Goal: Task Accomplishment & Management: Manage account settings

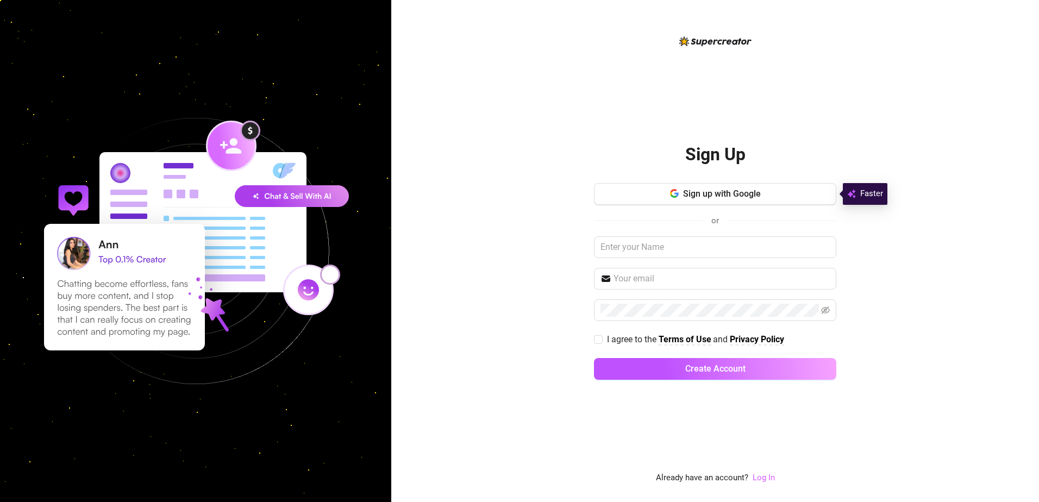
click at [768, 478] on link "Log In" at bounding box center [764, 478] width 22 height 10
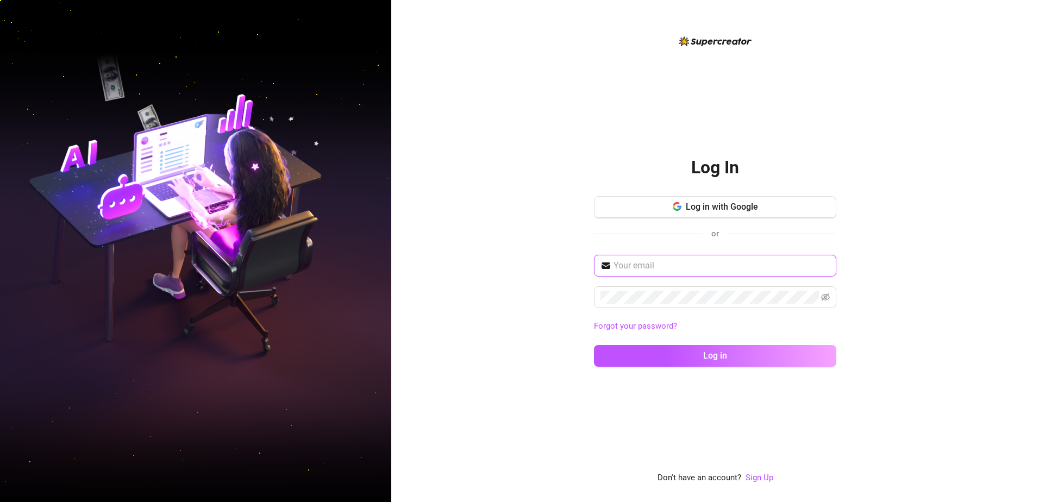
click at [642, 259] on input "text" at bounding box center [721, 265] width 216 height 13
click at [641, 253] on div "Log in with Google or" at bounding box center [715, 225] width 242 height 59
click at [705, 259] on input "text" at bounding box center [721, 265] width 216 height 13
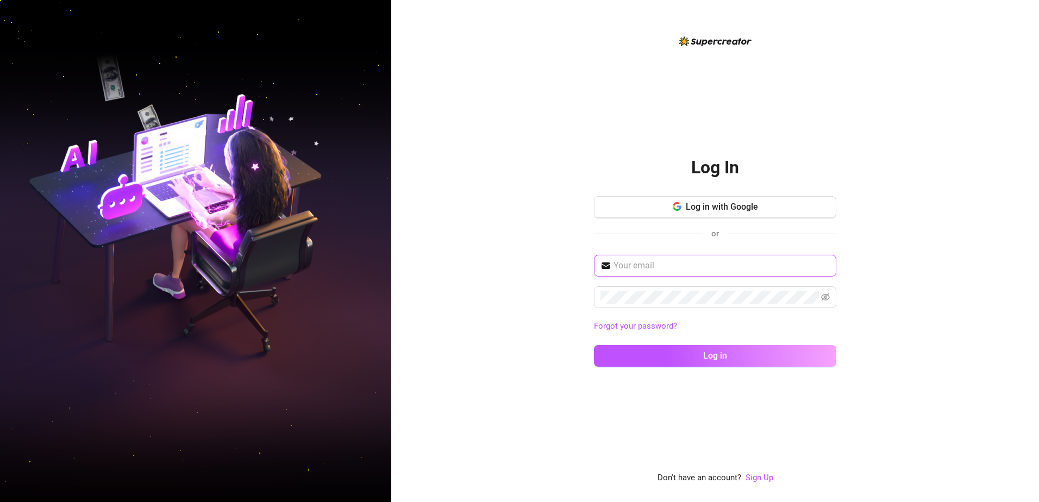
click at [720, 262] on input "text" at bounding box center [721, 265] width 216 height 13
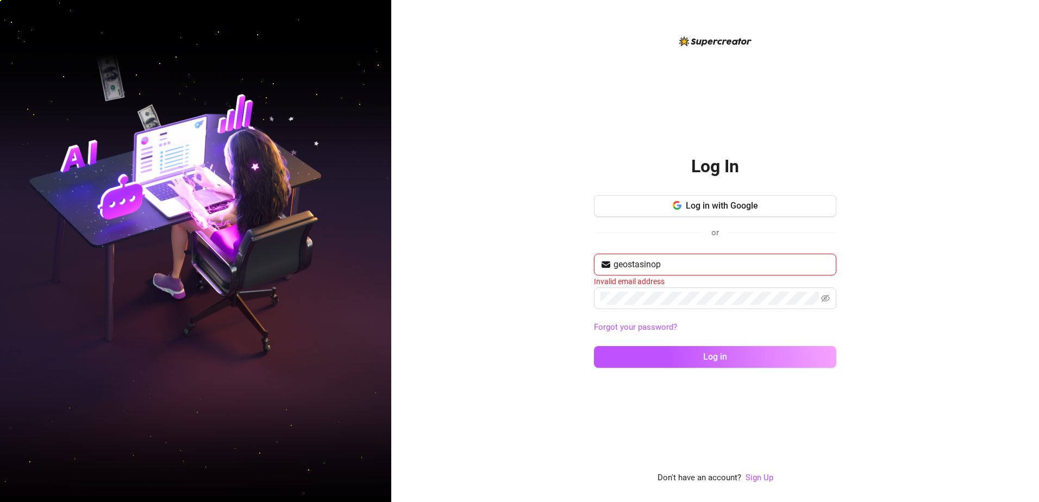
click at [594, 346] on button "Log in" at bounding box center [715, 357] width 242 height 22
type input "geostasinop@outlook.com"
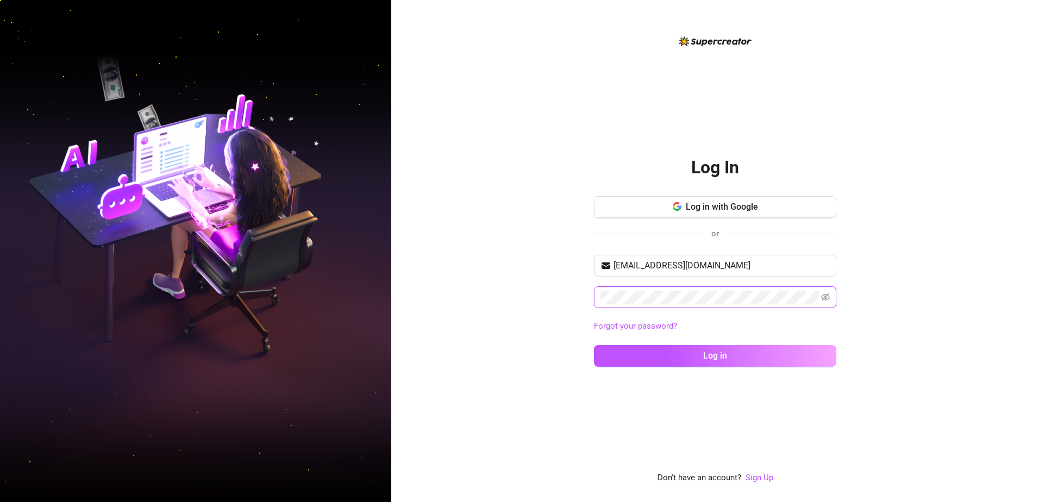
click at [594, 345] on button "Log in" at bounding box center [715, 356] width 242 height 22
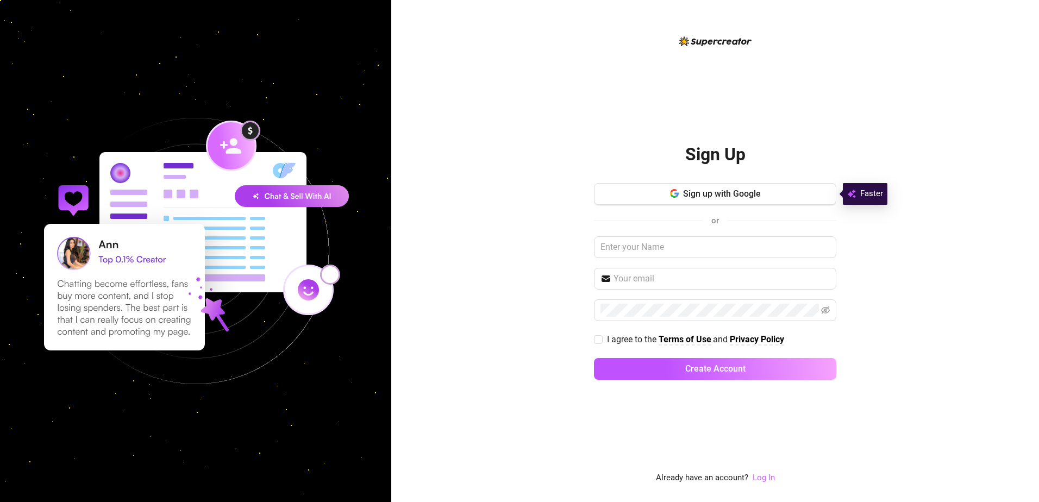
click at [769, 479] on link "Log In" at bounding box center [764, 478] width 22 height 10
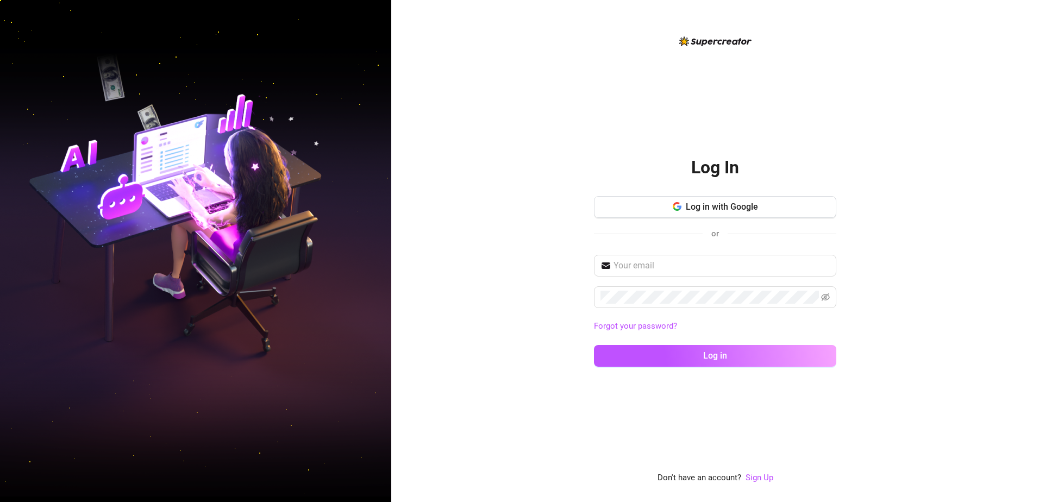
click at [724, 280] on div "Forgot your password? Log in" at bounding box center [715, 316] width 242 height 122
click at [727, 273] on span at bounding box center [715, 266] width 242 height 22
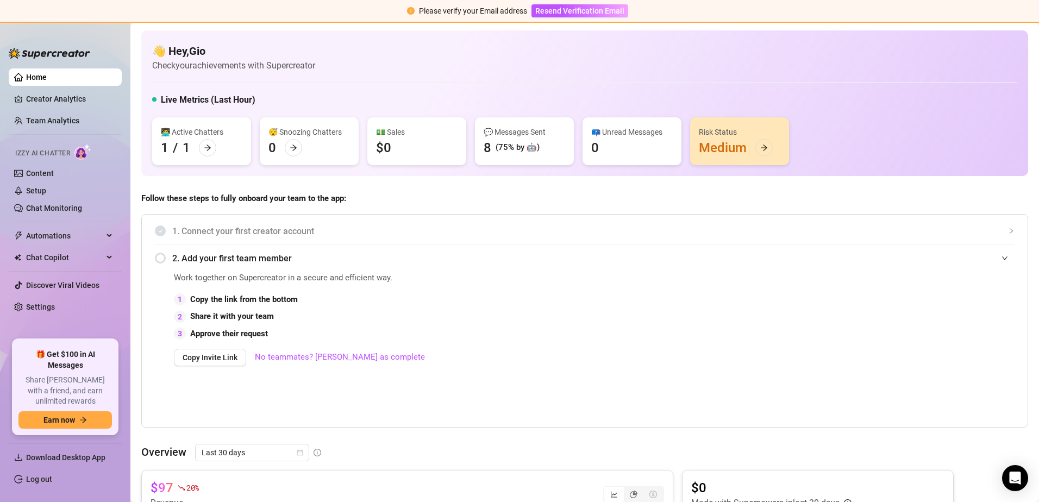
click at [624, 122] on div "📪 Unread Messages 0" at bounding box center [631, 141] width 99 height 48
click at [762, 148] on icon "arrow-right" at bounding box center [764, 148] width 7 height 6
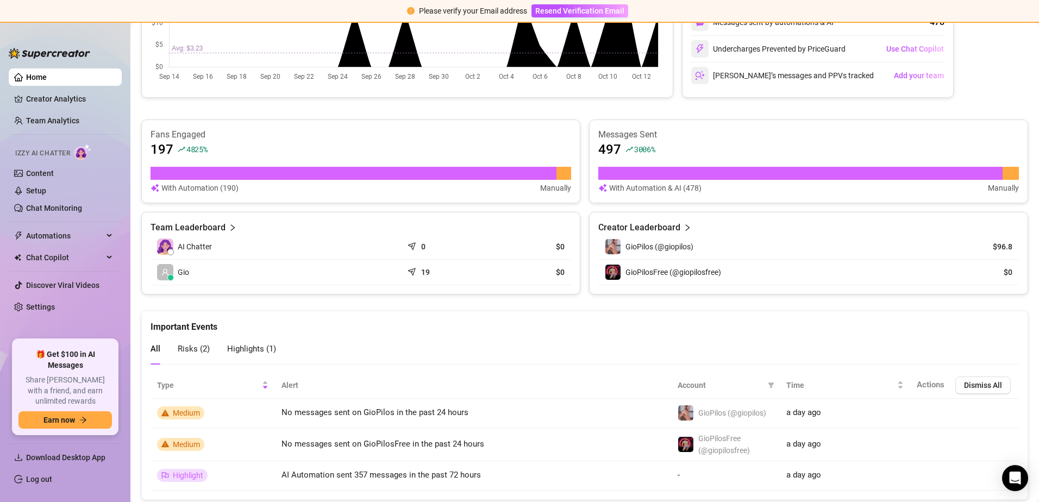
scroll to position [566, 0]
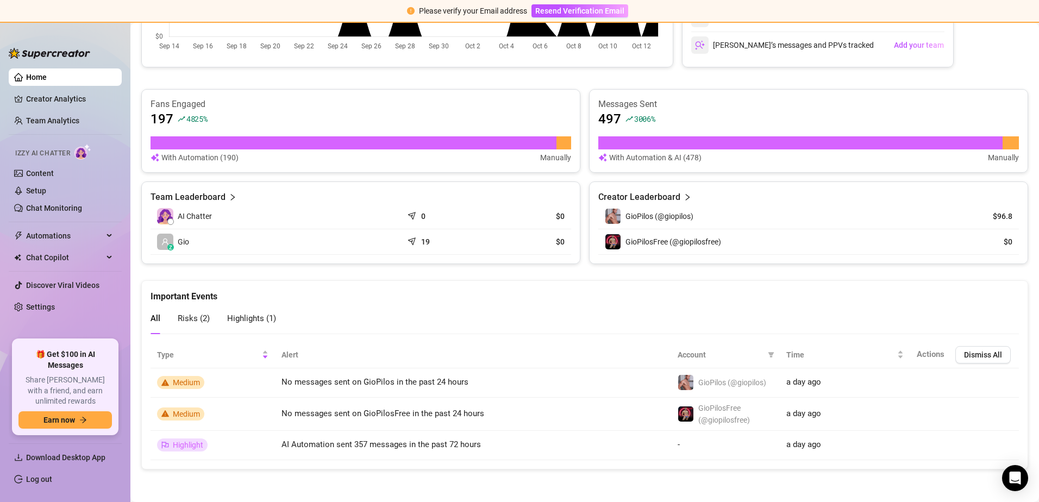
click at [750, 40] on div "[PERSON_NAME]’s messages and PPVs tracked" at bounding box center [782, 44] width 183 height 17
click at [911, 45] on span "Add your team" at bounding box center [919, 45] width 50 height 9
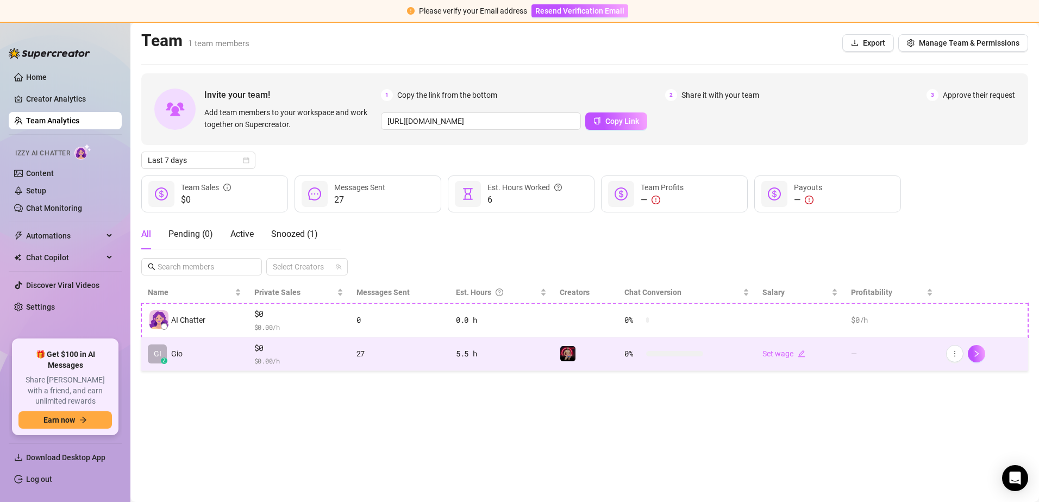
click at [571, 360] on img at bounding box center [567, 353] width 15 height 15
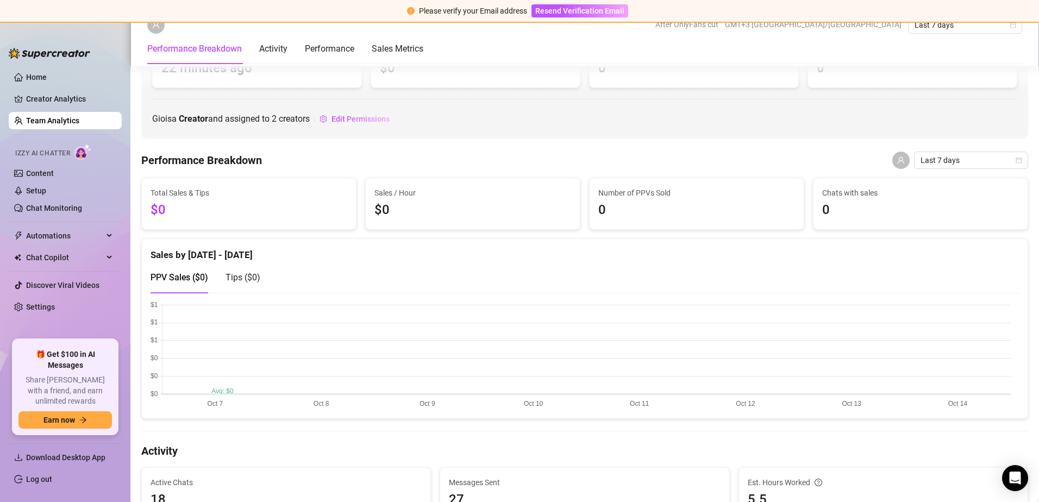
scroll to position [217, 0]
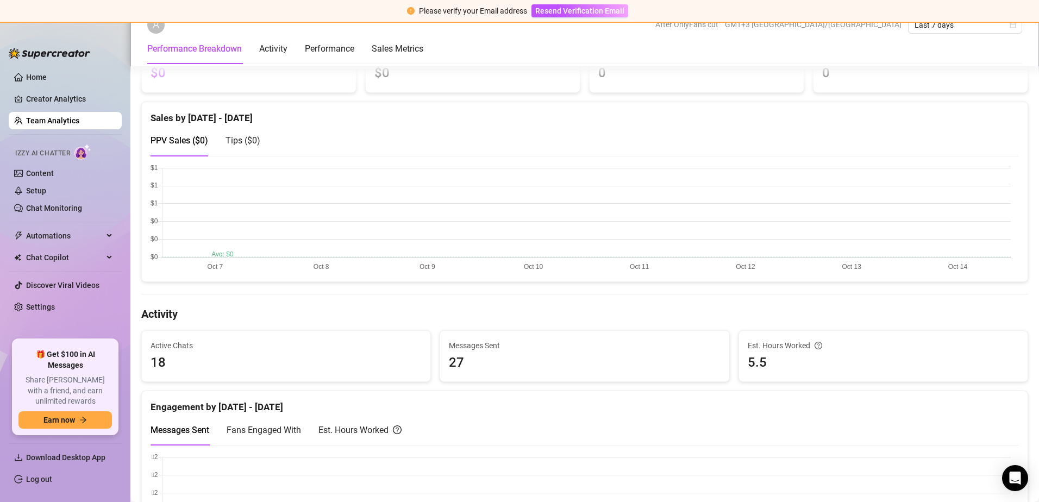
drag, startPoint x: 293, startPoint y: 432, endPoint x: 299, endPoint y: 424, distance: 9.8
click at [295, 428] on span "Fans Engaged With" at bounding box center [264, 430] width 74 height 10
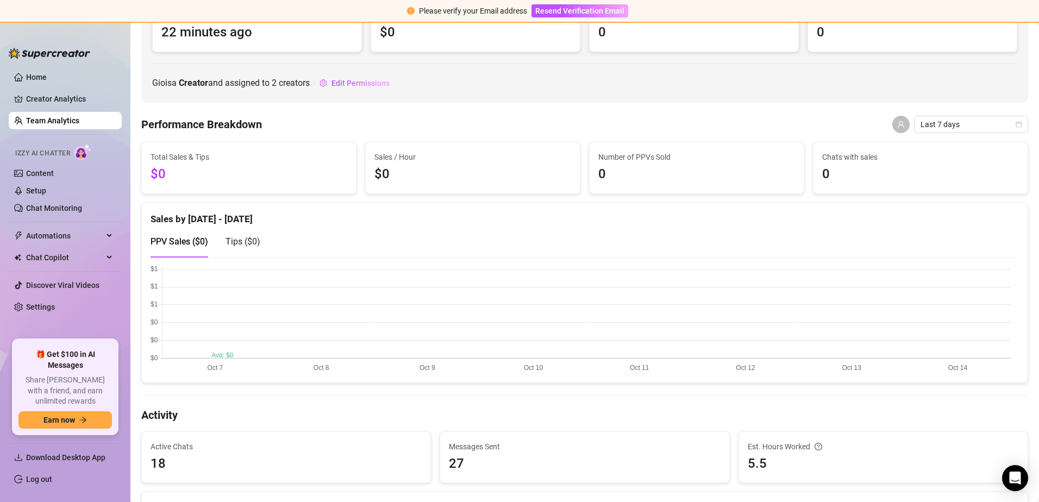
scroll to position [0, 0]
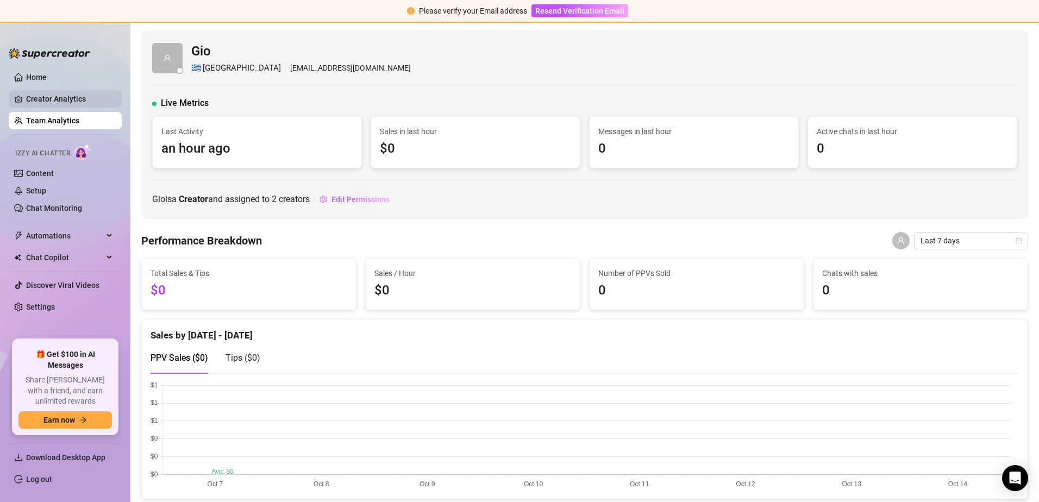
click at [76, 97] on link "Creator Analytics" at bounding box center [69, 98] width 87 height 17
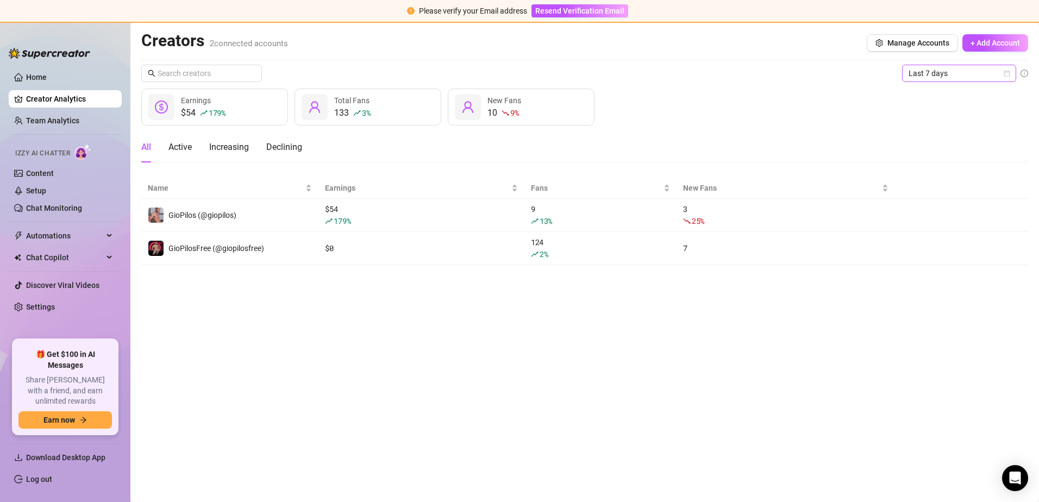
click at [943, 71] on span "Last 7 days" at bounding box center [959, 73] width 101 height 16
click at [931, 157] on div "Custom date" at bounding box center [959, 164] width 110 height 17
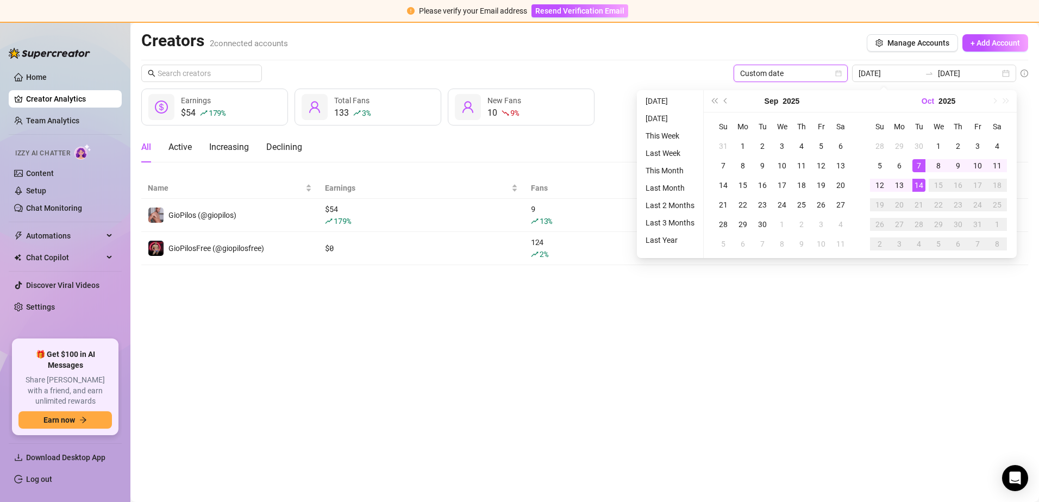
type input "[DATE]"
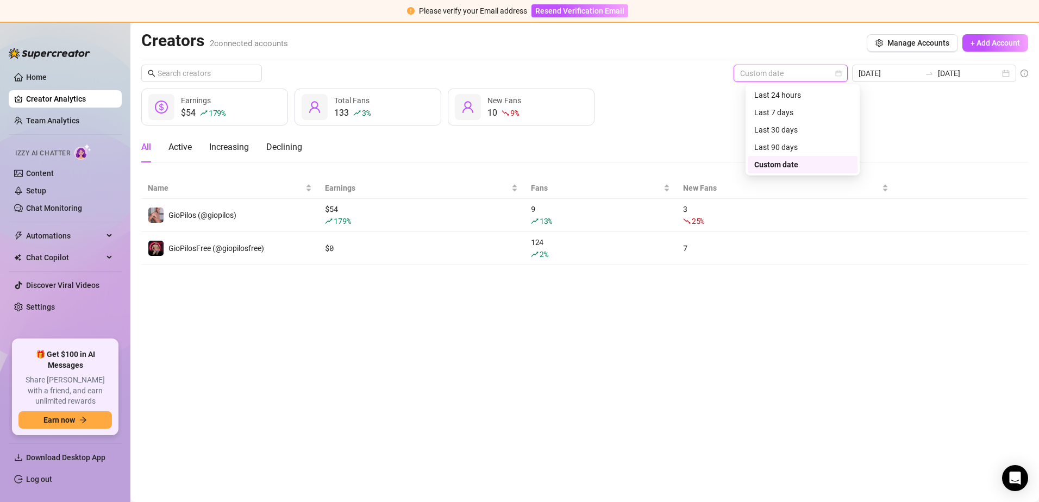
click at [768, 68] on span "Custom date" at bounding box center [790, 73] width 101 height 16
click at [770, 130] on div "Last 30 days" at bounding box center [802, 130] width 97 height 12
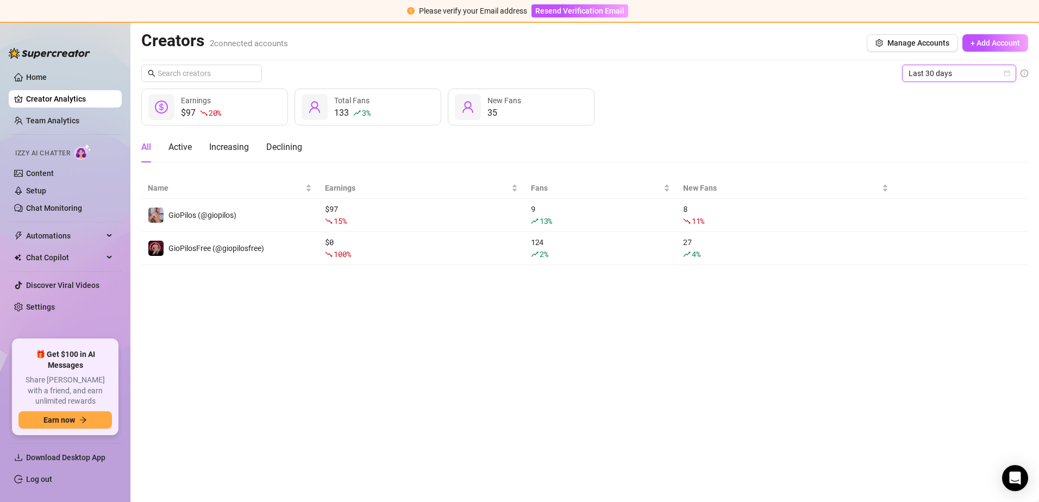
click at [929, 76] on span "Last 30 days" at bounding box center [959, 73] width 101 height 16
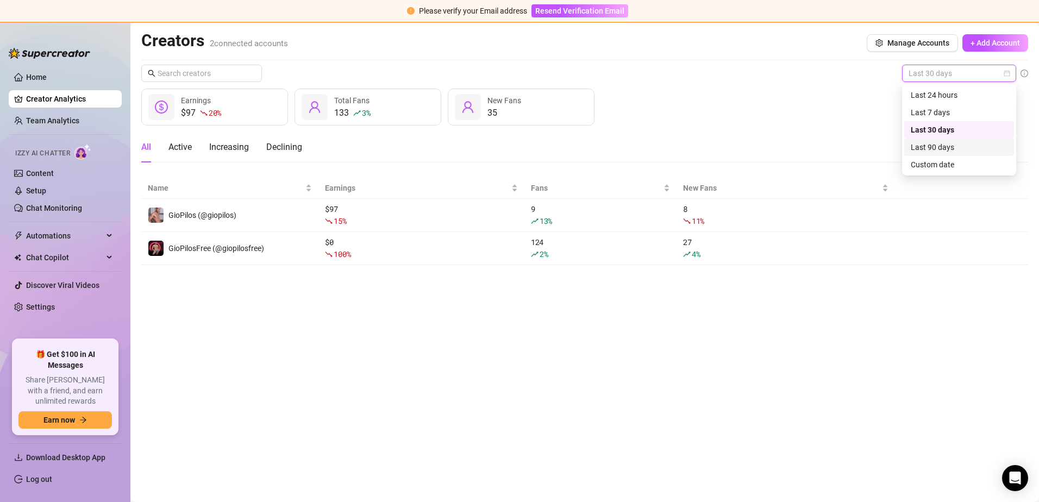
click at [914, 147] on div "Last 90 days" at bounding box center [959, 147] width 97 height 12
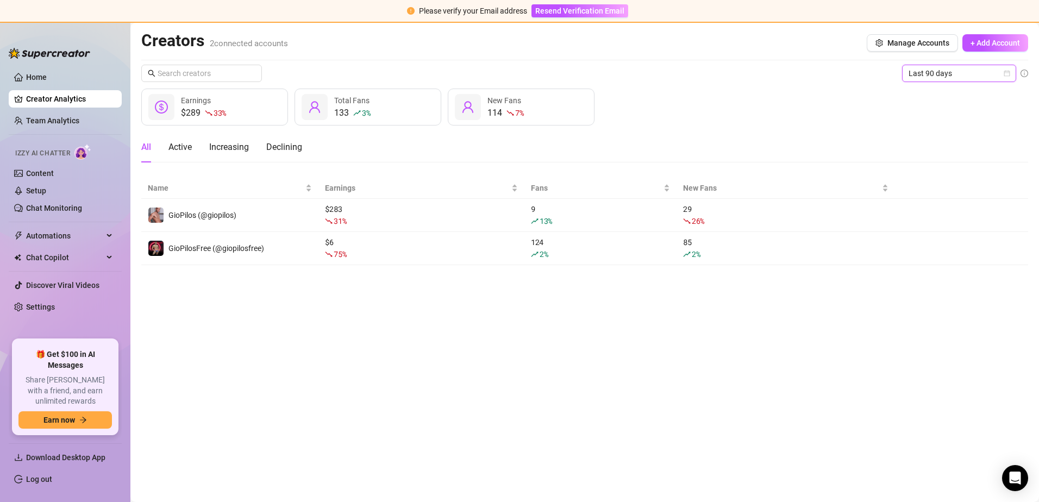
click at [367, 105] on div "Total Fans" at bounding box center [351, 101] width 35 height 12
click at [202, 73] on input "text" at bounding box center [202, 73] width 89 height 12
click at [928, 78] on span "Last 90 days" at bounding box center [959, 73] width 101 height 16
drag, startPoint x: 847, startPoint y: 89, endPoint x: 900, endPoint y: 70, distance: 56.5
click at [849, 87] on div "Last 90 days $289 33 % Earnings 133 3 % Total Fans 114 7 % New Fans All Active …" at bounding box center [584, 165] width 887 height 201
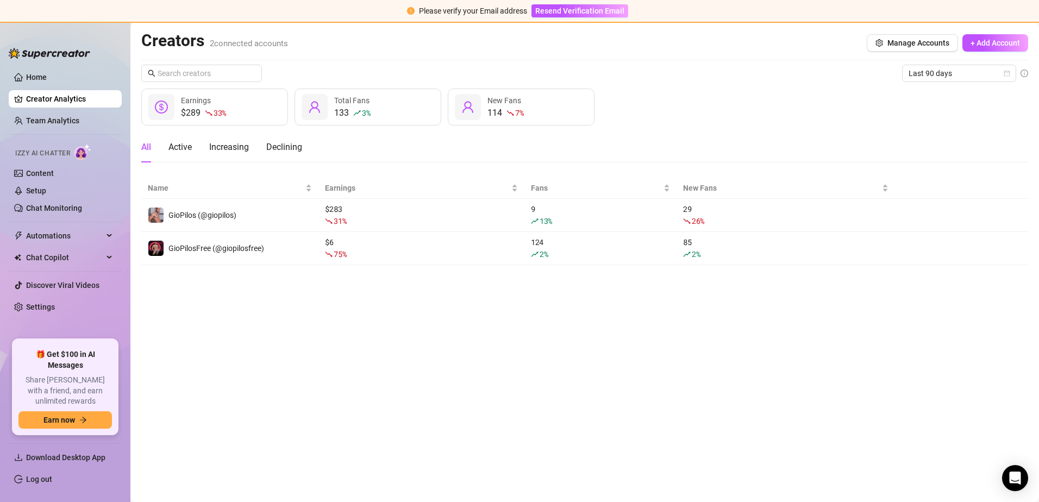
drag, startPoint x: 36, startPoint y: 120, endPoint x: 56, endPoint y: 99, distance: 28.4
click at [37, 119] on link "Team Analytics" at bounding box center [52, 120] width 53 height 9
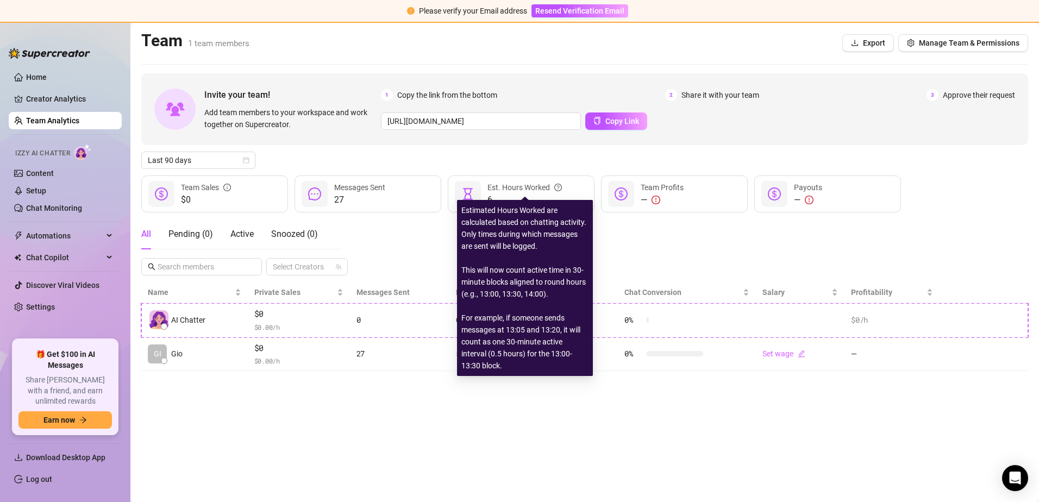
click at [506, 185] on div "Est. Hours Worked" at bounding box center [524, 187] width 74 height 12
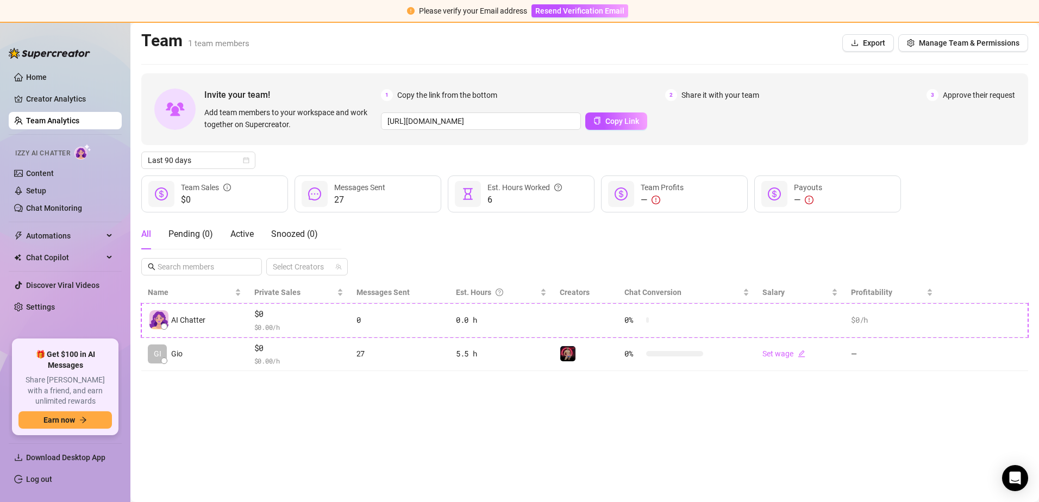
drag, startPoint x: 229, startPoint y: 250, endPoint x: 236, endPoint y: 253, distance: 7.4
drag, startPoint x: 236, startPoint y: 253, endPoint x: 162, endPoint y: 10, distance: 253.9
click at [199, 242] on div "Pending ( 0 )" at bounding box center [190, 234] width 45 height 30
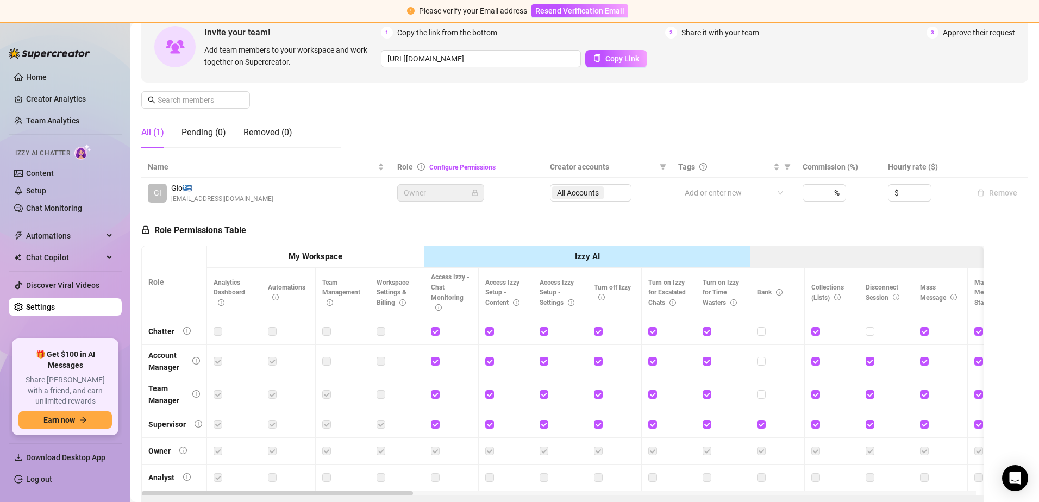
scroll to position [176, 0]
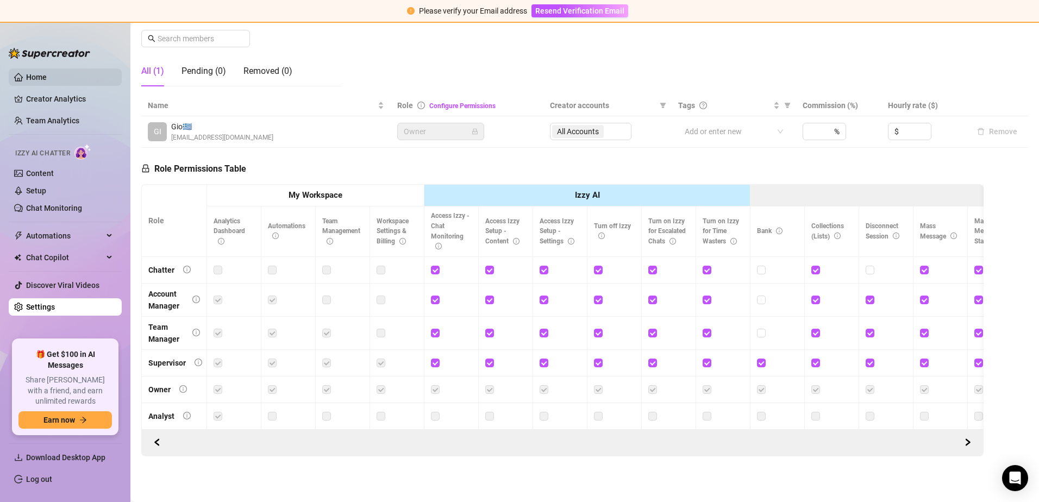
click at [47, 76] on link "Home" at bounding box center [36, 77] width 21 height 9
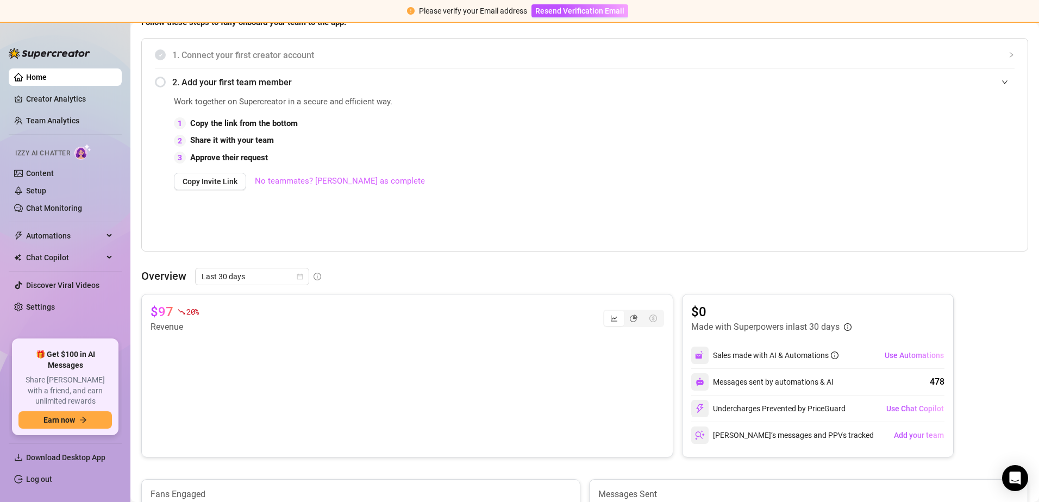
click at [297, 184] on link "No teammates? [PERSON_NAME] as complete" at bounding box center [340, 181] width 170 height 13
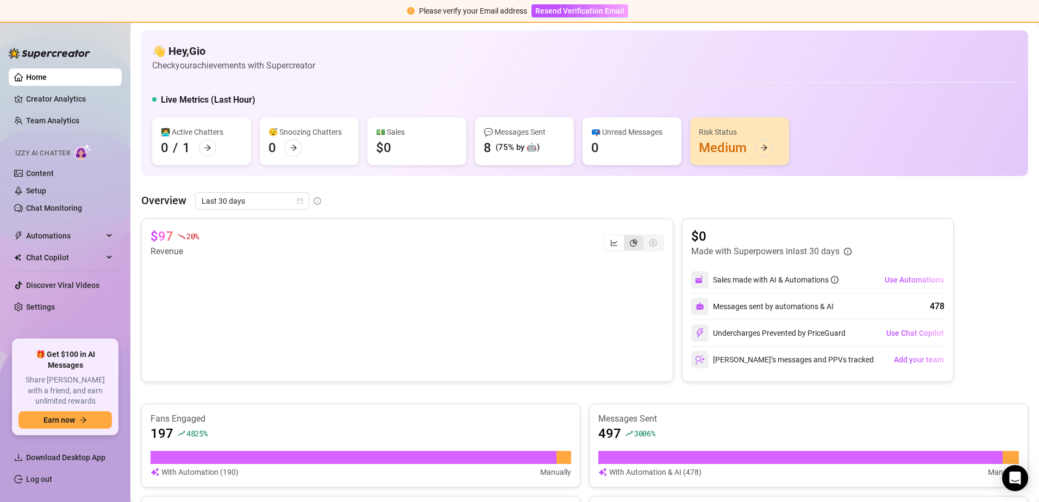
click at [624, 246] on div "segmented control" at bounding box center [634, 242] width 20 height 15
click at [626, 237] on input "segmented control" at bounding box center [626, 237] width 0 height 0
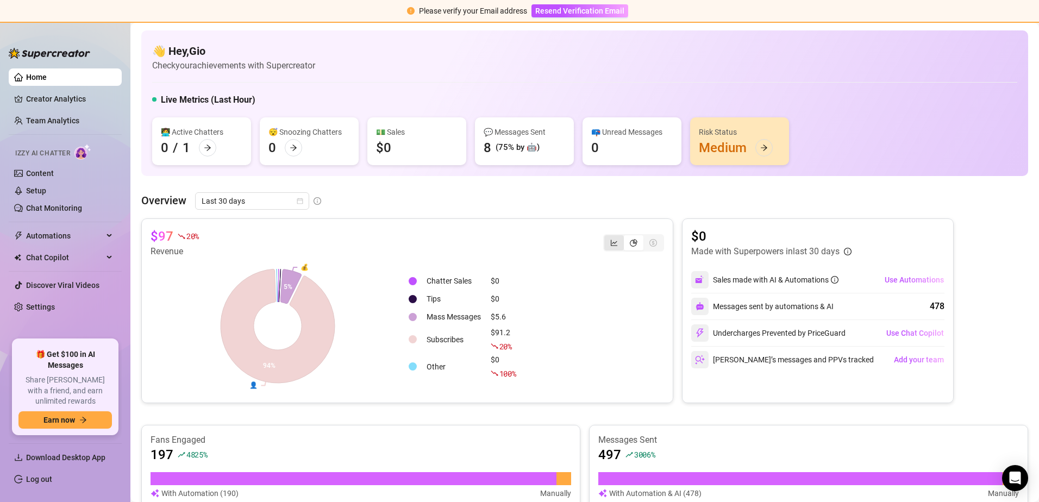
click at [616, 244] on div "segmented control" at bounding box center [614, 242] width 20 height 15
click at [607, 237] on input "segmented control" at bounding box center [607, 237] width 0 height 0
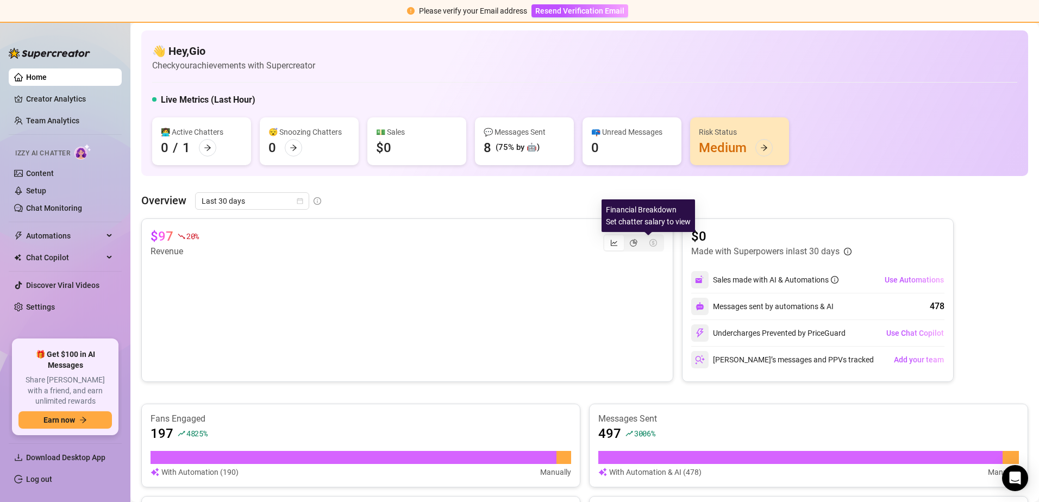
click at [649, 245] on icon "dollar-circle" at bounding box center [653, 243] width 8 height 8
click at [901, 271] on button "Use Automations" at bounding box center [914, 279] width 60 height 17
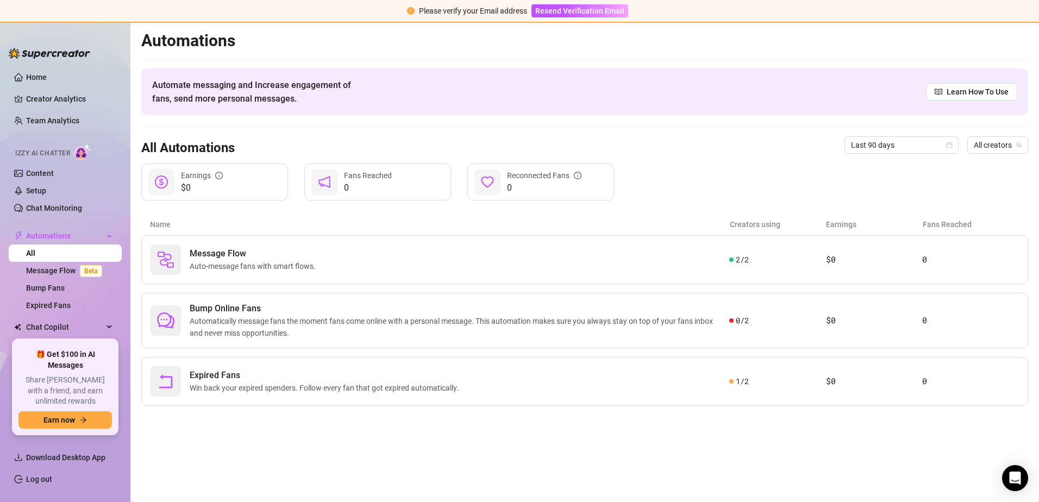
click at [901, 271] on div "Message Flow Auto-message fans with smart flows. 2 / 2 $0 0" at bounding box center [584, 259] width 887 height 49
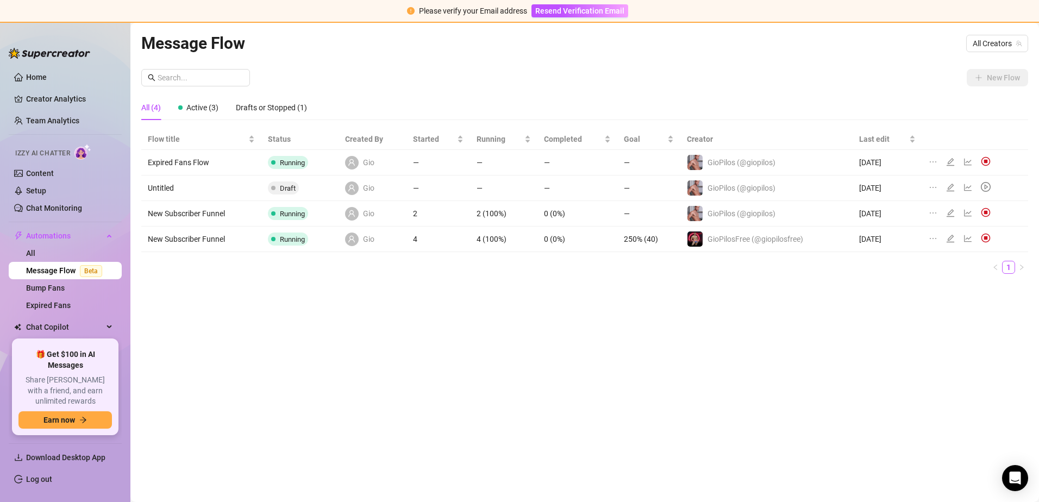
click at [988, 221] on td at bounding box center [975, 214] width 106 height 26
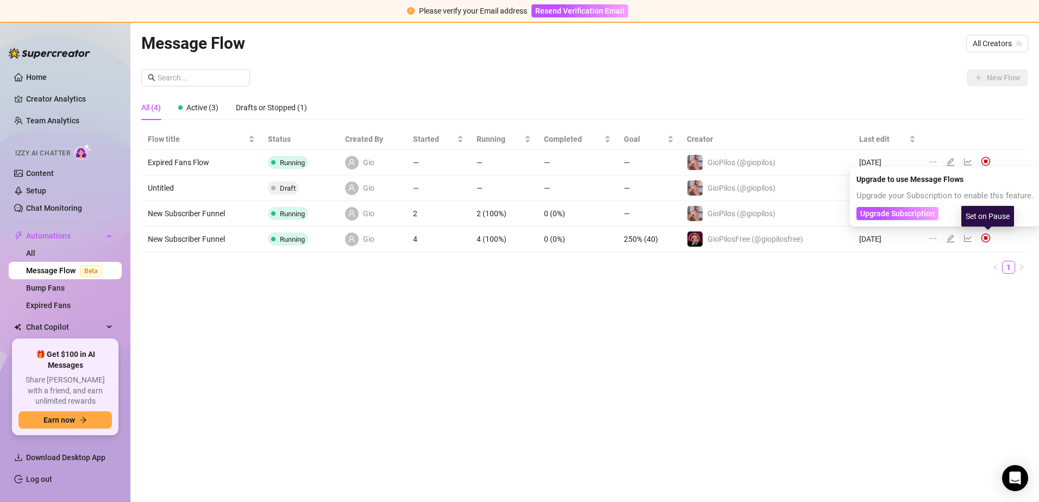
click at [987, 237] on img at bounding box center [986, 238] width 10 height 10
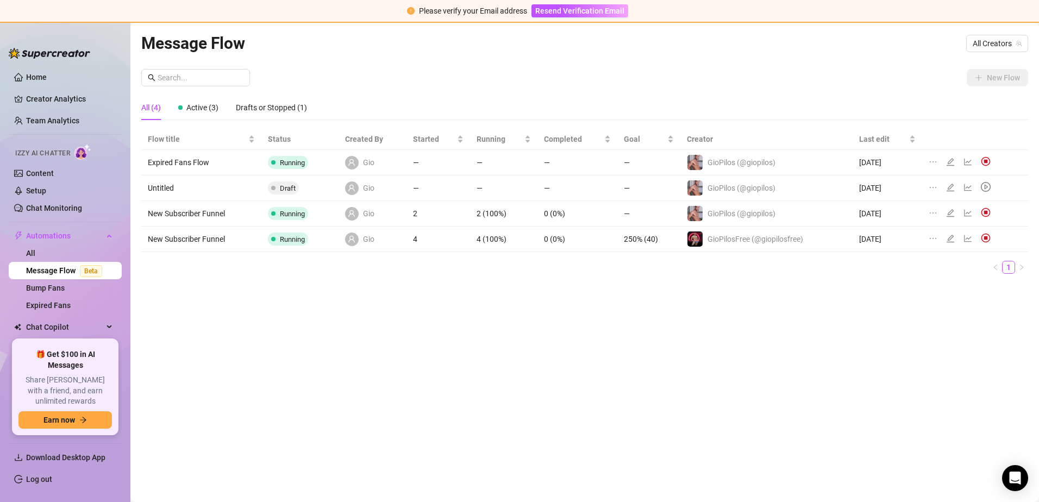
click at [995, 220] on td at bounding box center [975, 214] width 106 height 26
click at [995, 216] on div "Set on Pause" at bounding box center [987, 216] width 53 height 21
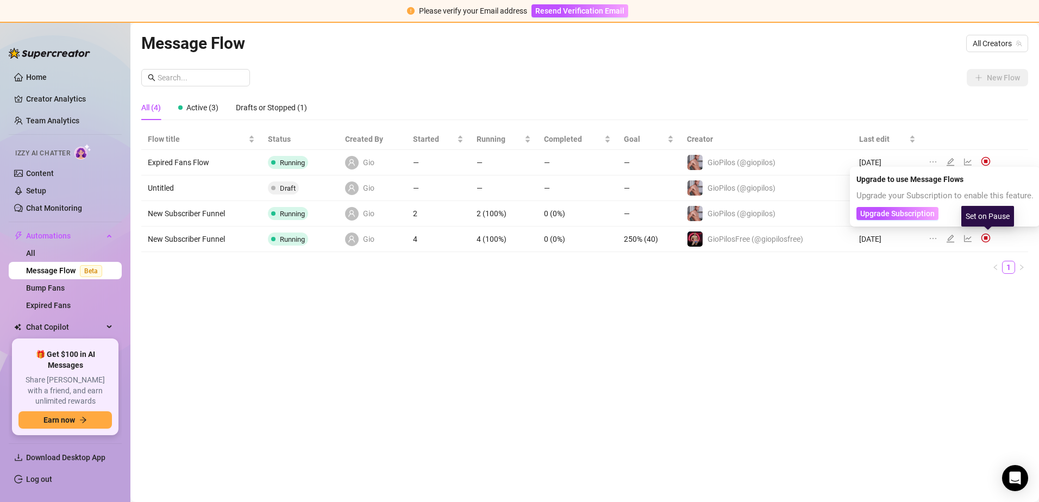
click at [981, 240] on img at bounding box center [986, 238] width 10 height 10
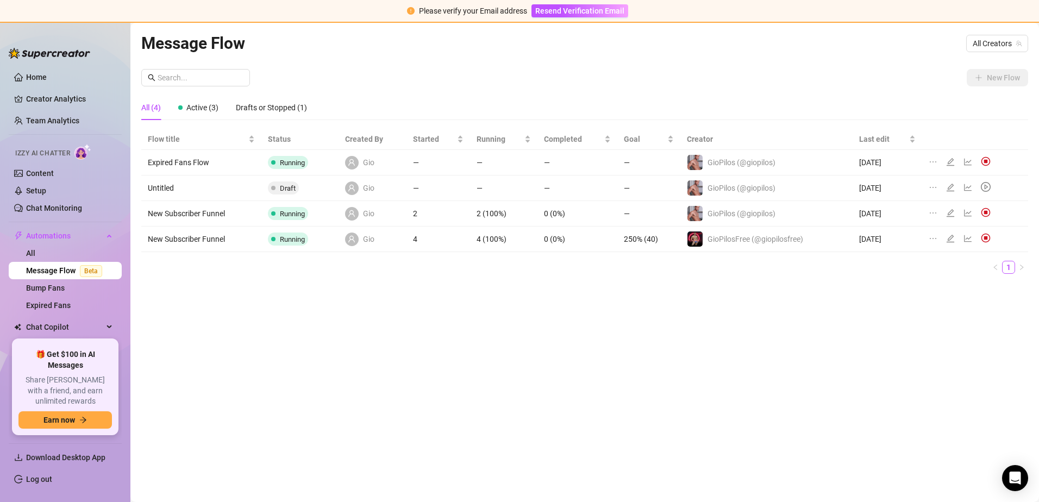
click at [879, 234] on td "[DATE]" at bounding box center [888, 240] width 70 height 26
click at [969, 160] on icon "line-chart" at bounding box center [967, 162] width 9 height 9
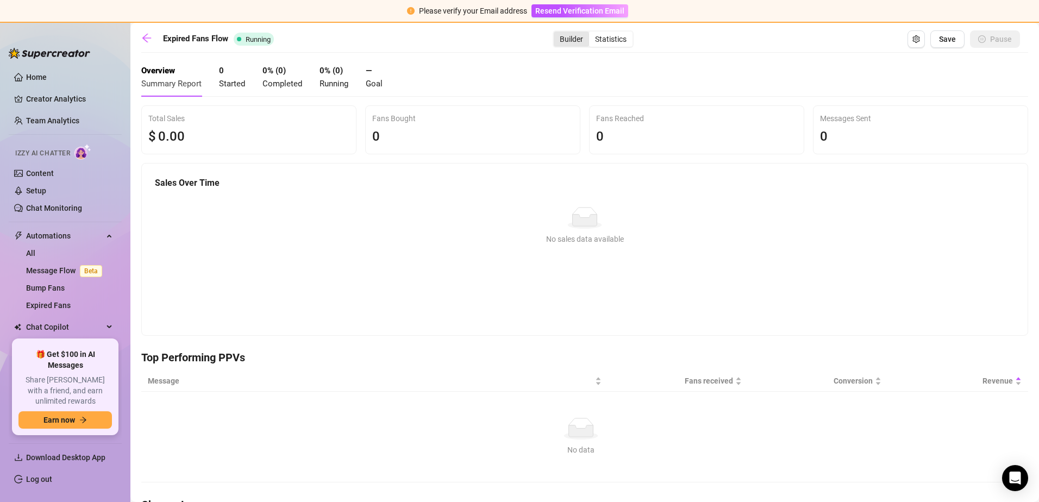
click at [572, 42] on div "Builder" at bounding box center [571, 39] width 35 height 15
click at [556, 33] on input "Builder" at bounding box center [556, 33] width 0 height 0
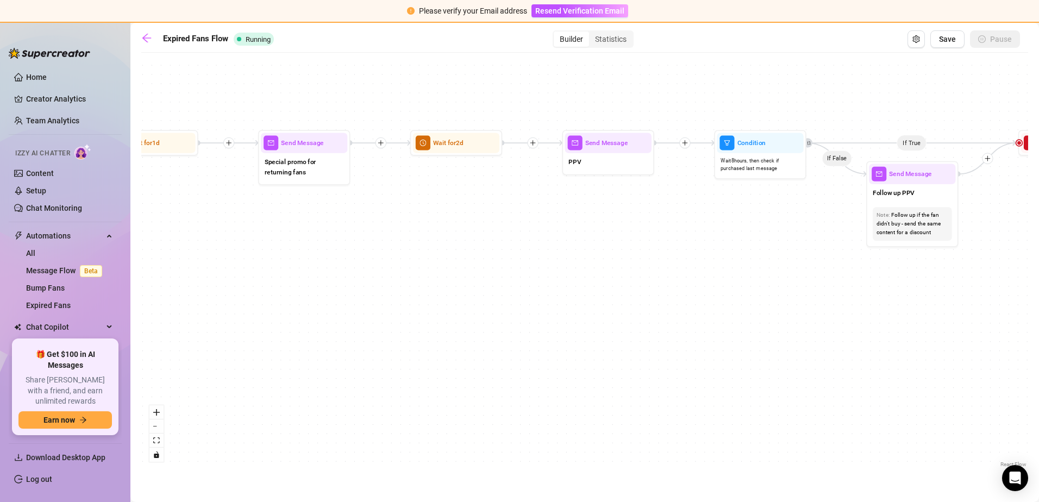
drag, startPoint x: 321, startPoint y: 242, endPoint x: 143, endPoint y: 283, distance: 182.4
click at [143, 283] on div "If True If False Send Message Send Message Wait for 2d Merge Send Message Follo…" at bounding box center [584, 264] width 887 height 412
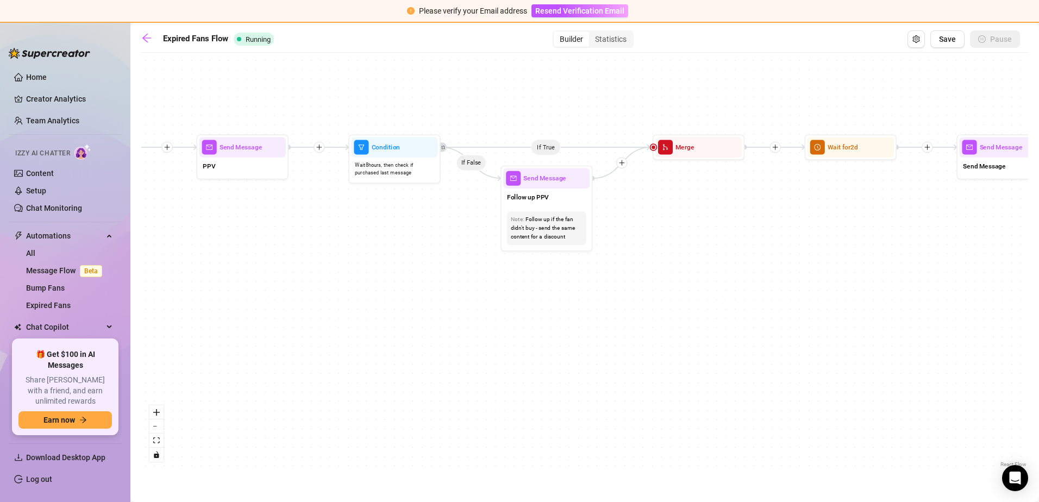
drag, startPoint x: 718, startPoint y: 283, endPoint x: 352, endPoint y: 287, distance: 365.7
click at [352, 287] on div "If True If False Send Message Send Message Wait for 2d Merge Send Message Follo…" at bounding box center [584, 264] width 887 height 412
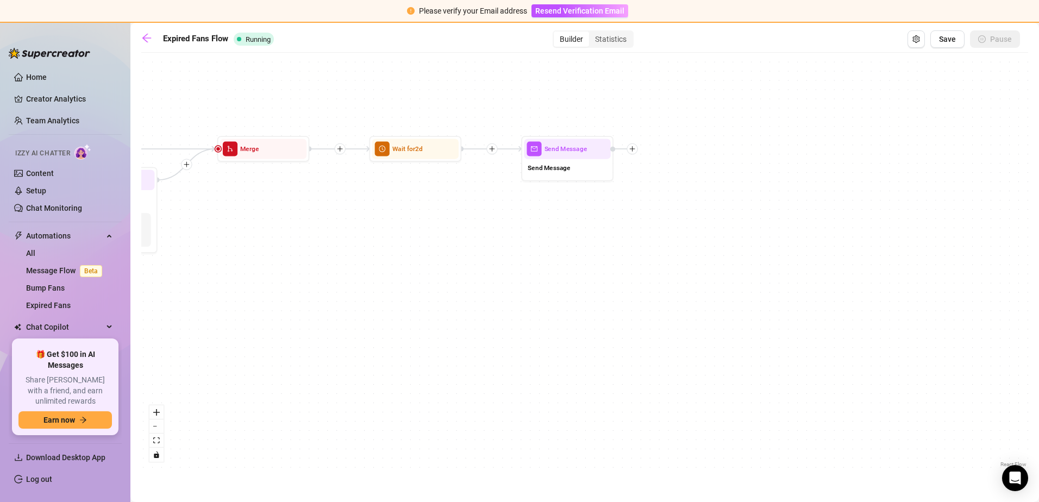
drag, startPoint x: 811, startPoint y: 275, endPoint x: 375, endPoint y: 277, distance: 435.2
click at [375, 277] on div "If True If False Send Message Send Message Wait for 2d Merge Send Message Follo…" at bounding box center [584, 264] width 887 height 412
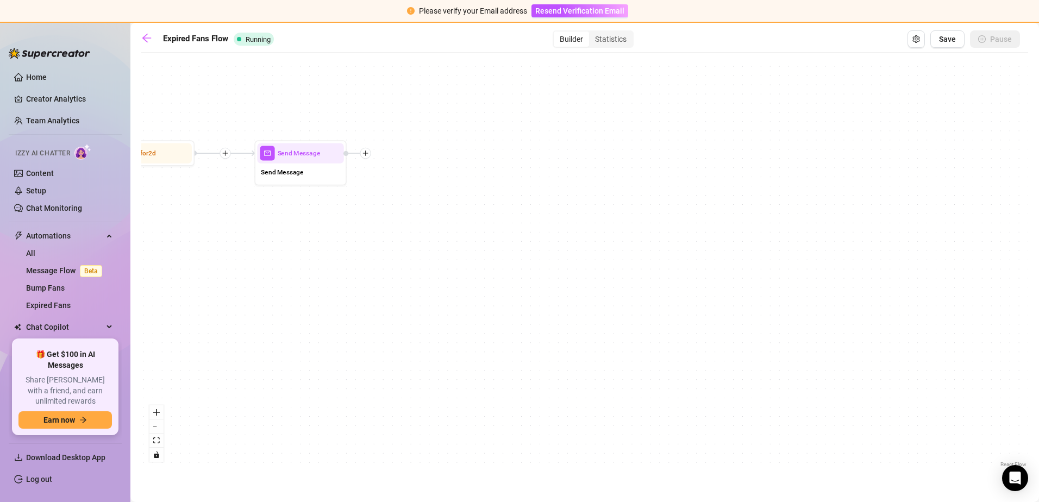
drag, startPoint x: 822, startPoint y: 270, endPoint x: 559, endPoint y: 273, distance: 262.5
click at [559, 273] on div "If True If False Send Message Send Message Wait for 2d Merge Send Message Follo…" at bounding box center [584, 264] width 887 height 412
drag, startPoint x: 969, startPoint y: 179, endPoint x: 826, endPoint y: 406, distance: 268.1
click at [826, 406] on div "If True If False Send Message Send Message Wait for 2d Merge Send Message Follo…" at bounding box center [584, 264] width 887 height 412
click at [622, 35] on div "Statistics" at bounding box center [610, 39] width 43 height 15
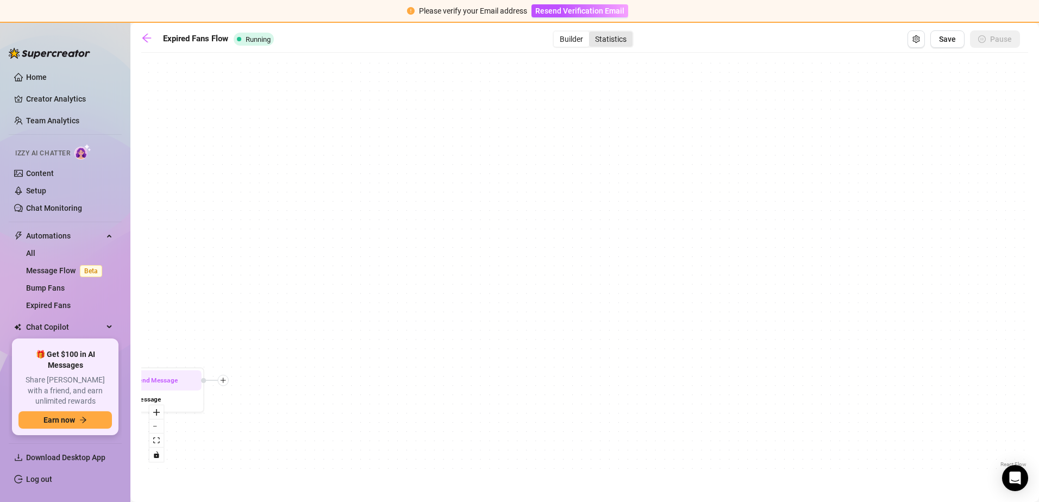
click at [592, 33] on input "Statistics" at bounding box center [592, 33] width 0 height 0
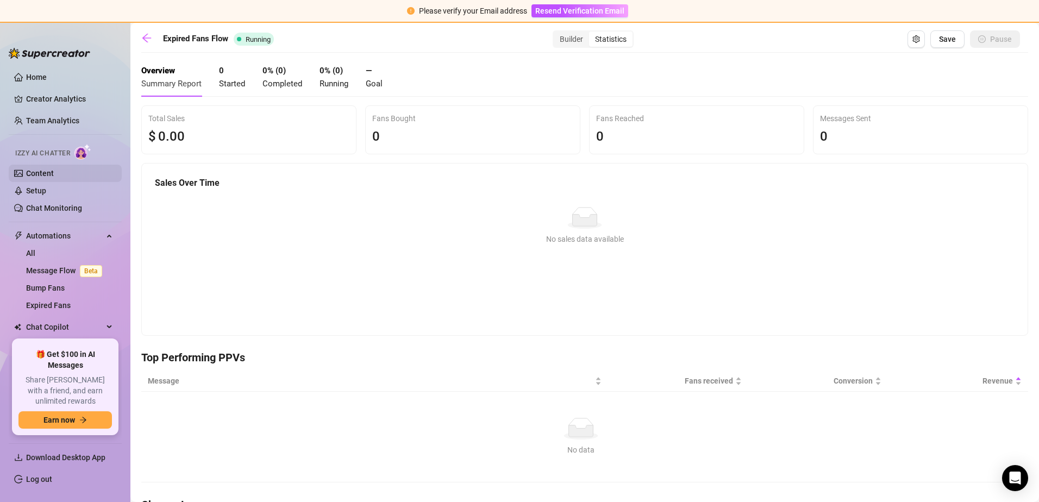
click at [54, 174] on link "Content" at bounding box center [40, 173] width 28 height 9
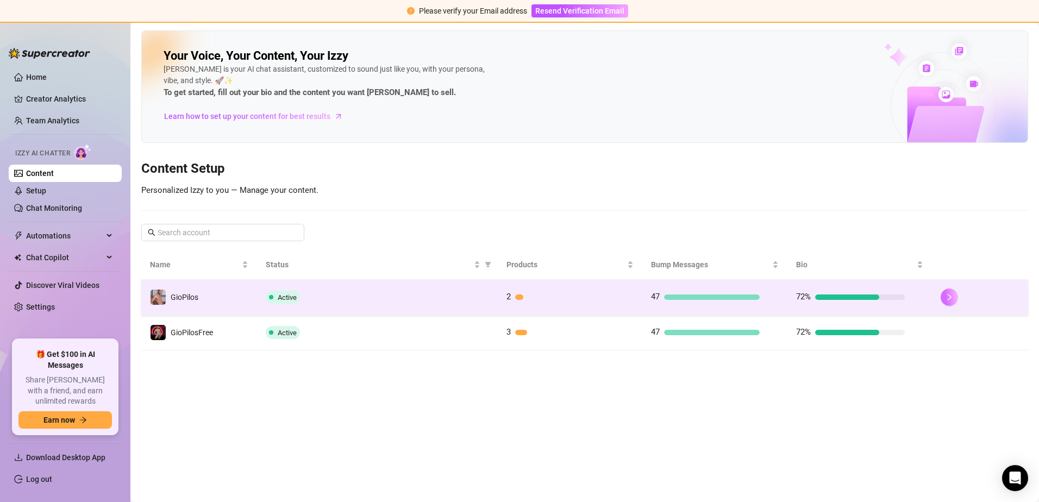
click at [955, 299] on button "button" at bounding box center [949, 297] width 17 height 17
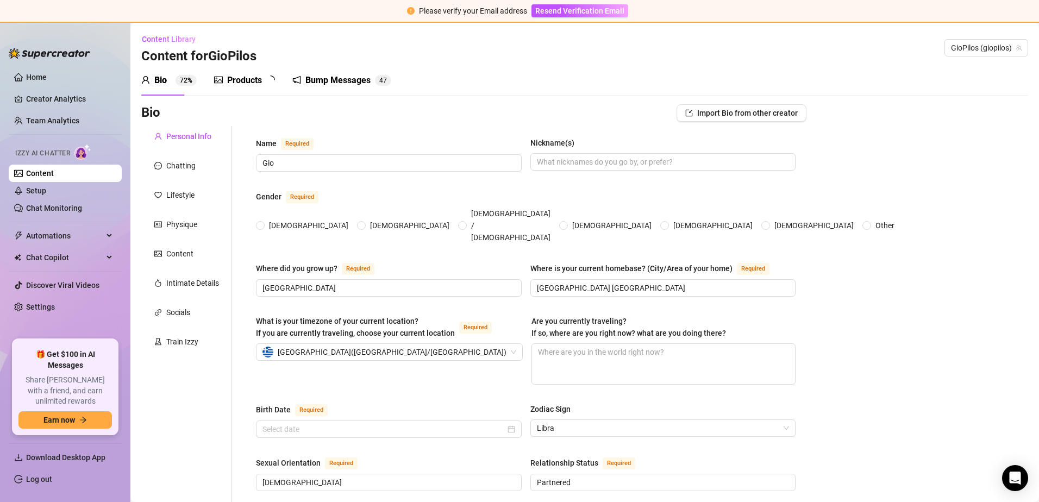
radio input "true"
type input "[DATE]"
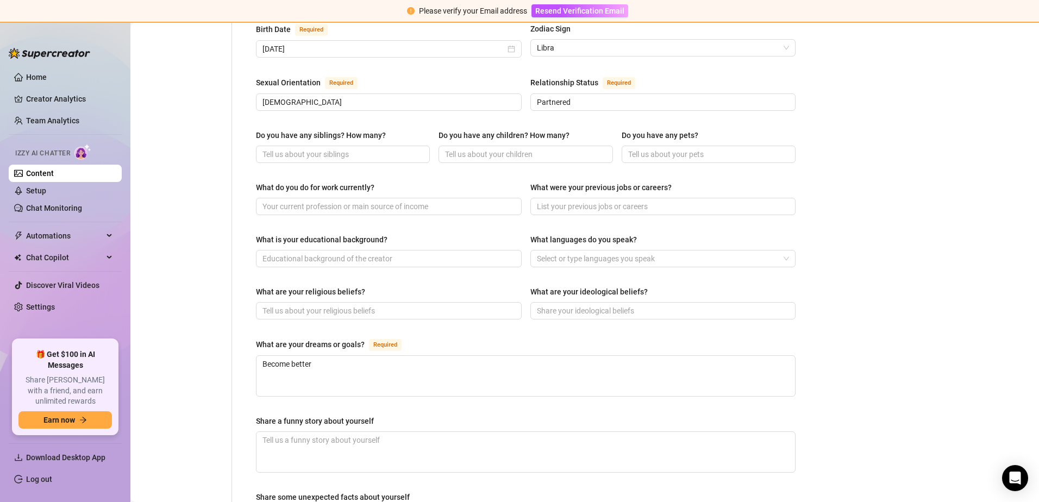
scroll to position [597, 0]
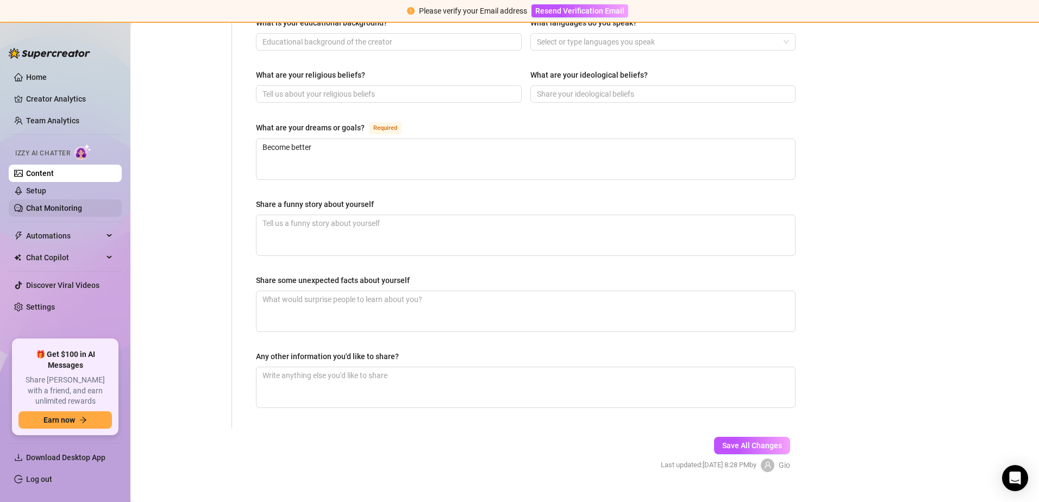
click at [26, 204] on link "Chat Monitoring" at bounding box center [54, 208] width 56 height 9
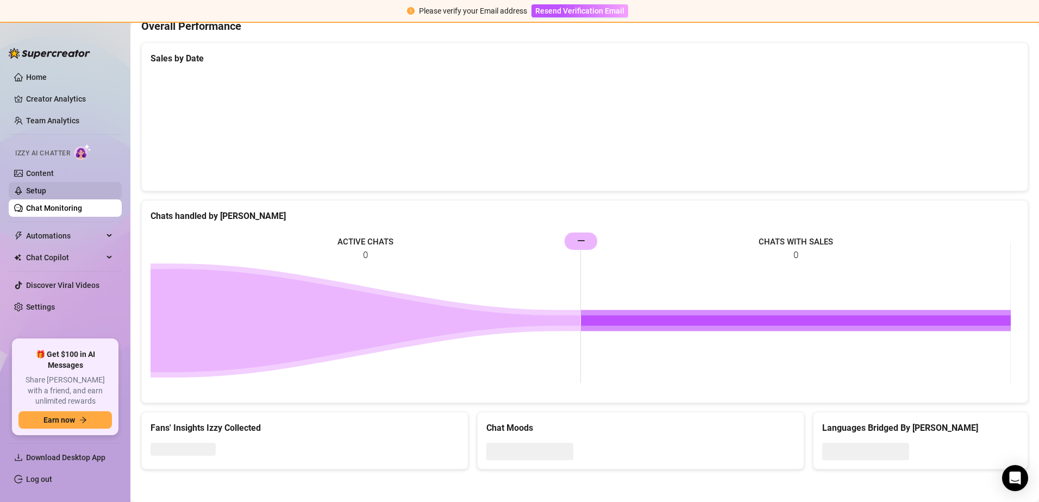
scroll to position [341, 0]
click at [35, 191] on link "Setup" at bounding box center [36, 190] width 20 height 9
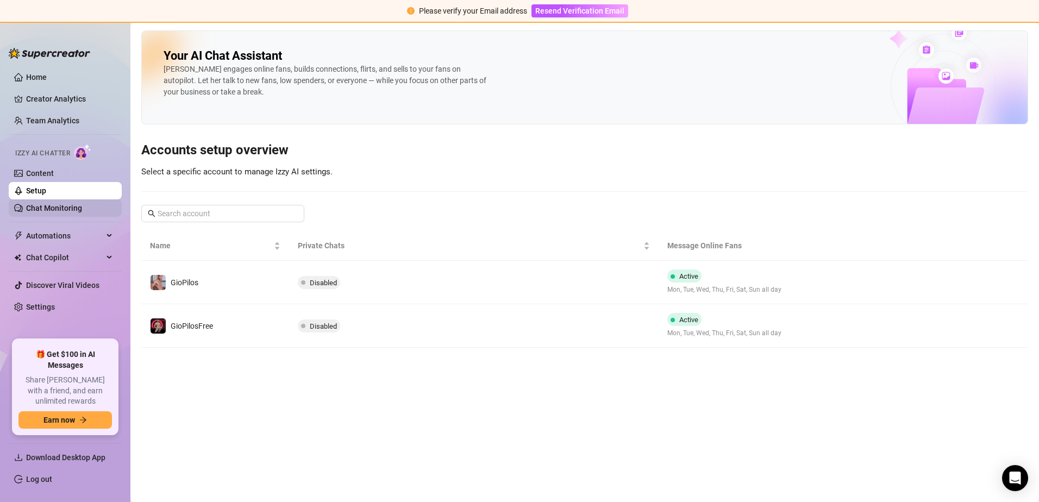
click at [38, 211] on link "Chat Monitoring" at bounding box center [54, 208] width 56 height 9
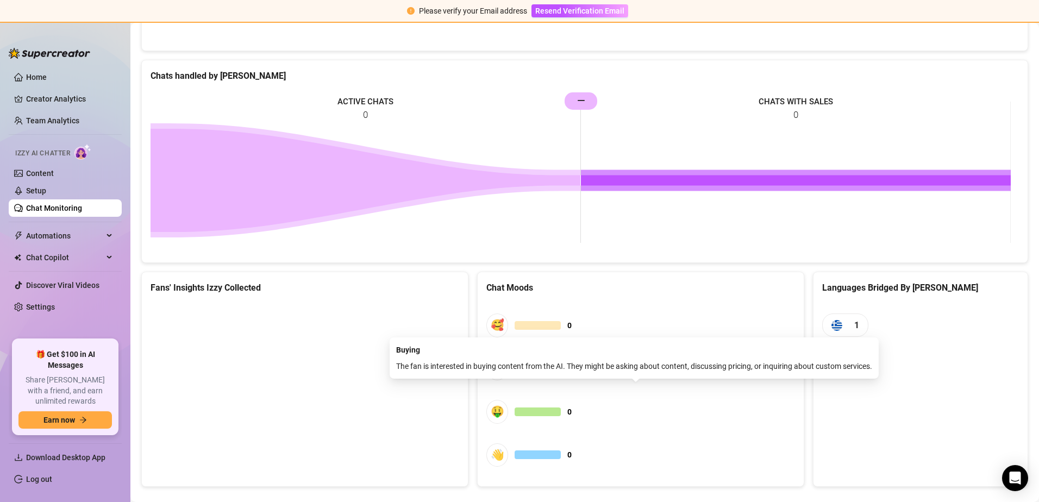
scroll to position [498, 0]
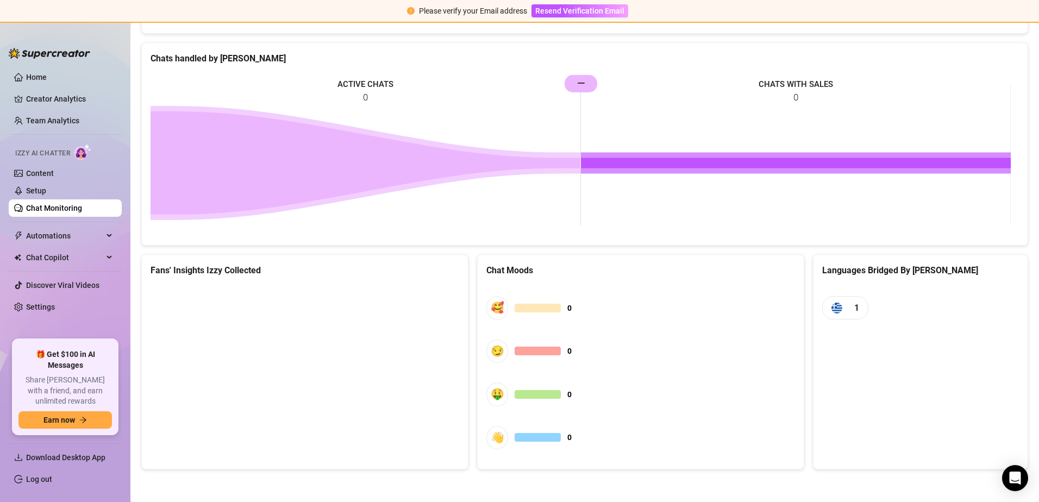
click at [857, 309] on span "1" at bounding box center [845, 307] width 46 height 23
click at [72, 237] on span "Automations" at bounding box center [64, 235] width 77 height 17
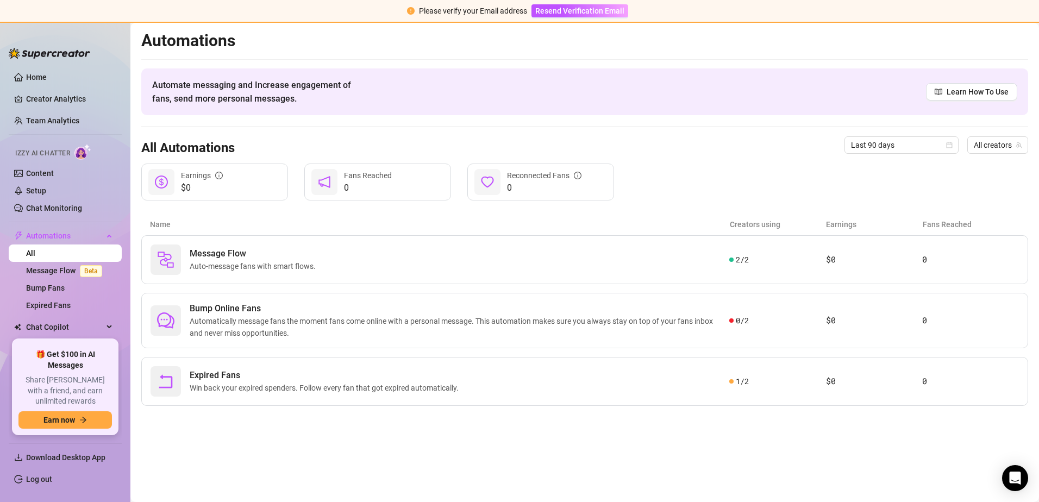
click at [35, 258] on link "All" at bounding box center [30, 253] width 9 height 9
click at [85, 274] on span "Beta" at bounding box center [91, 271] width 22 height 12
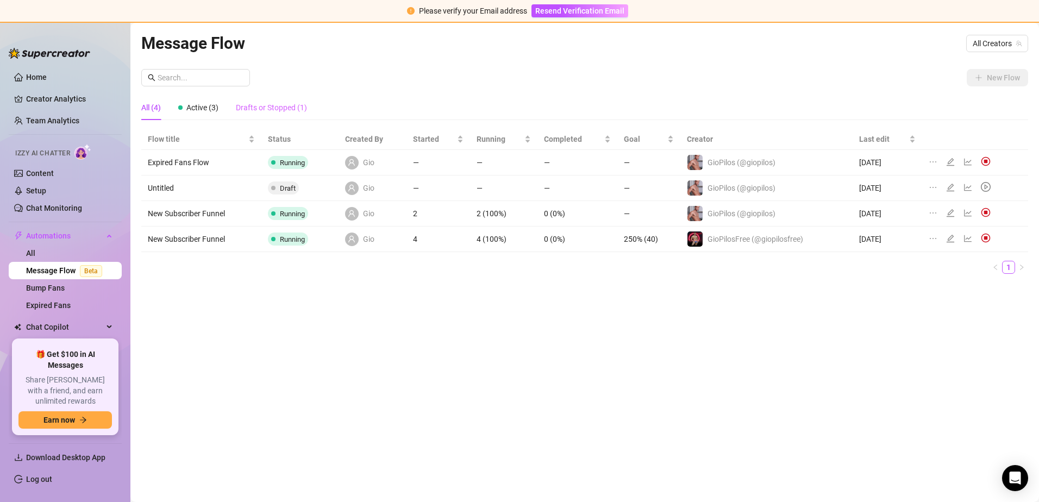
click at [276, 115] on div "Drafts or Stopped (1)" at bounding box center [271, 107] width 71 height 25
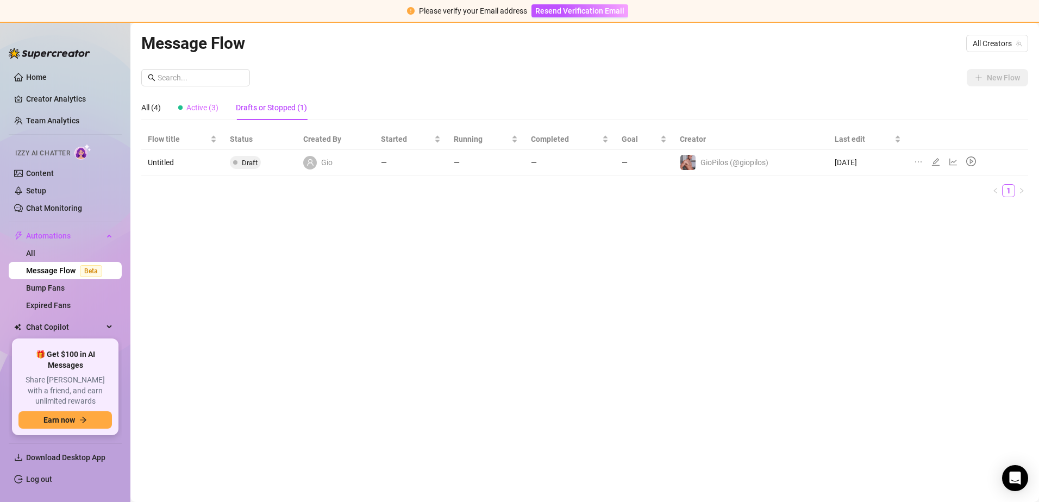
click at [212, 115] on div "Active (3)" at bounding box center [198, 107] width 40 height 25
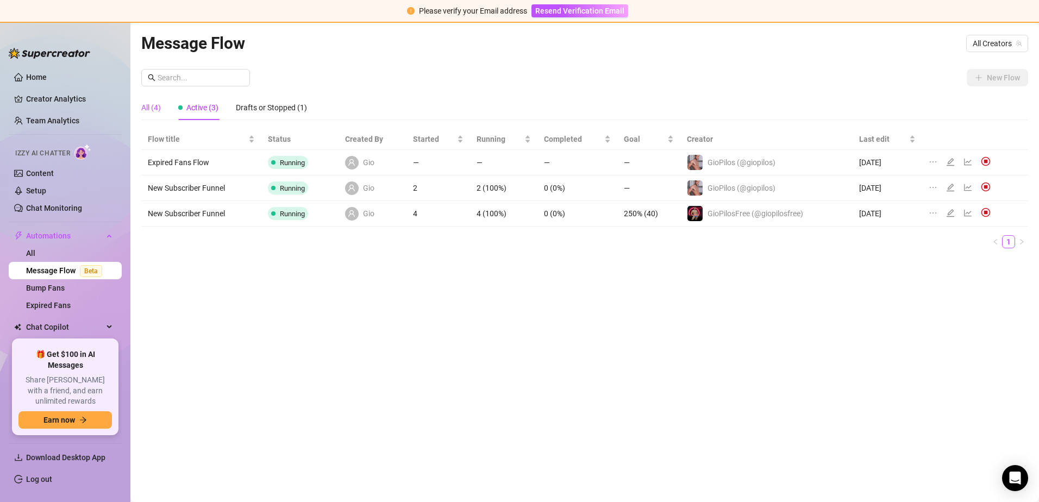
click at [153, 109] on div "All (4)" at bounding box center [151, 108] width 20 height 12
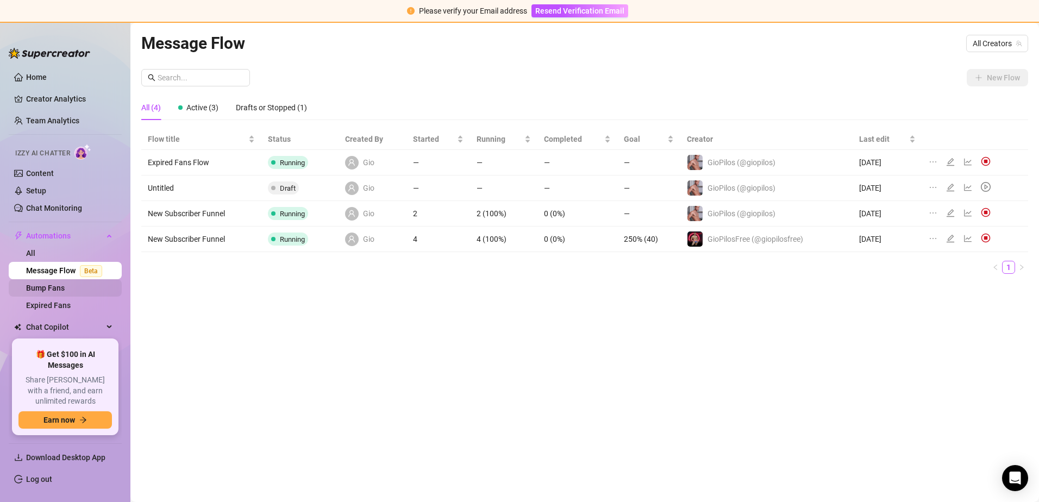
click at [65, 287] on link "Bump Fans" at bounding box center [45, 288] width 39 height 9
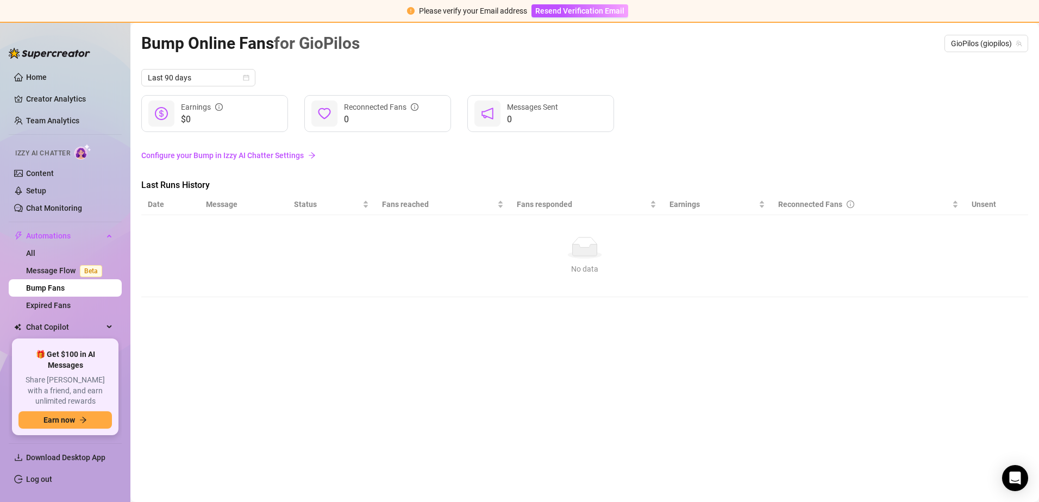
click at [289, 161] on link "Configure your Bump in Izzy AI Chatter Settings" at bounding box center [584, 155] width 887 height 12
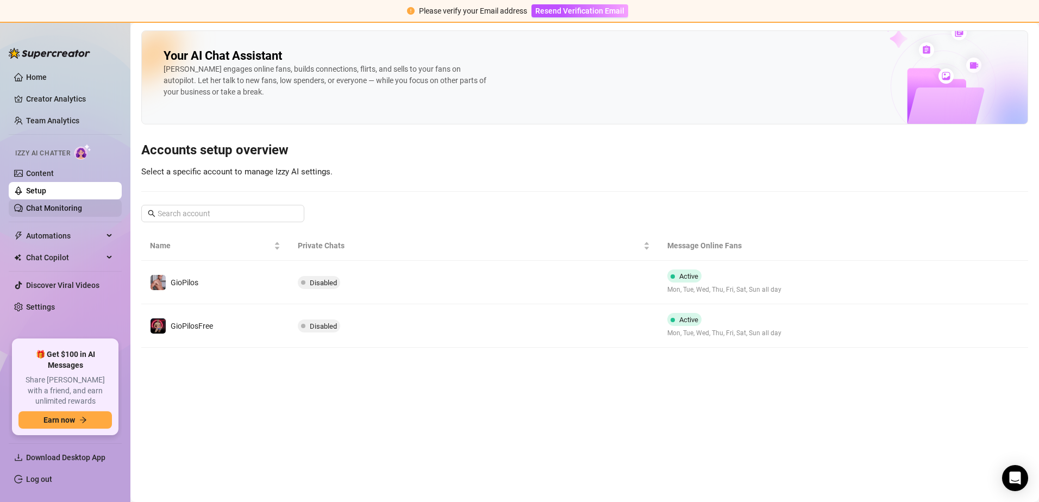
click at [59, 211] on link "Chat Monitoring" at bounding box center [54, 208] width 56 height 9
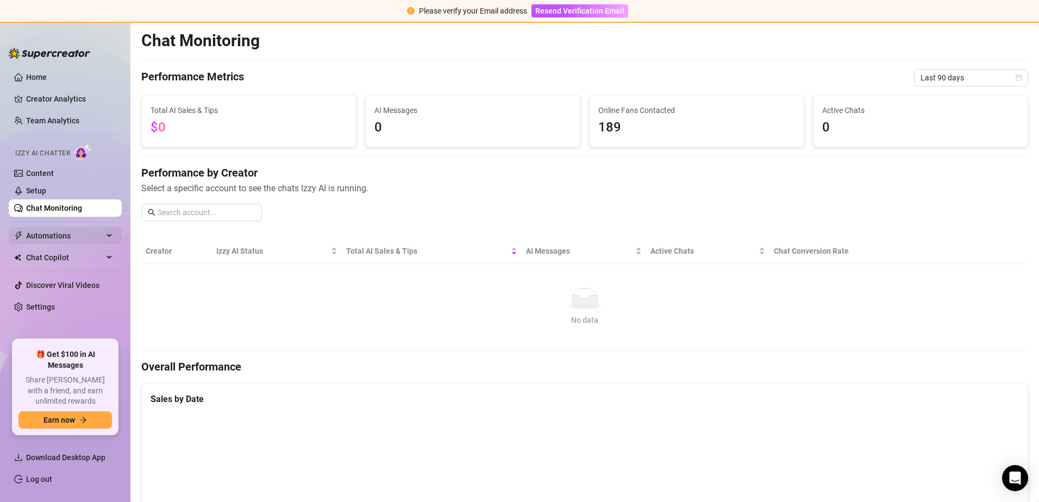
click at [60, 236] on span "Automations" at bounding box center [64, 235] width 77 height 17
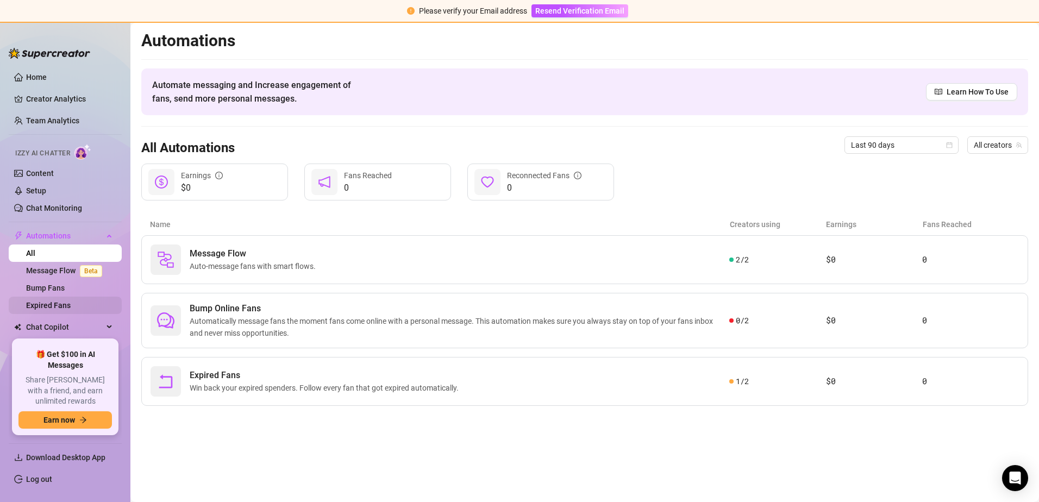
click at [71, 310] on link "Expired Fans" at bounding box center [48, 305] width 45 height 9
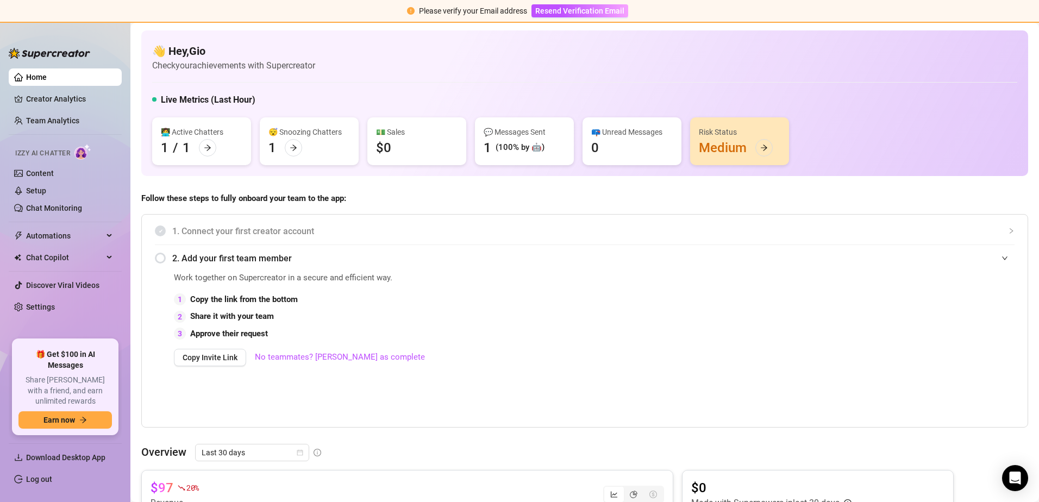
click at [671, 286] on div "Work together on Supercreator in a secure and efficient way. 1 Copy the link fr…" at bounding box center [472, 348] width 596 height 152
click at [293, 149] on icon "arrow-right" at bounding box center [294, 148] width 8 height 8
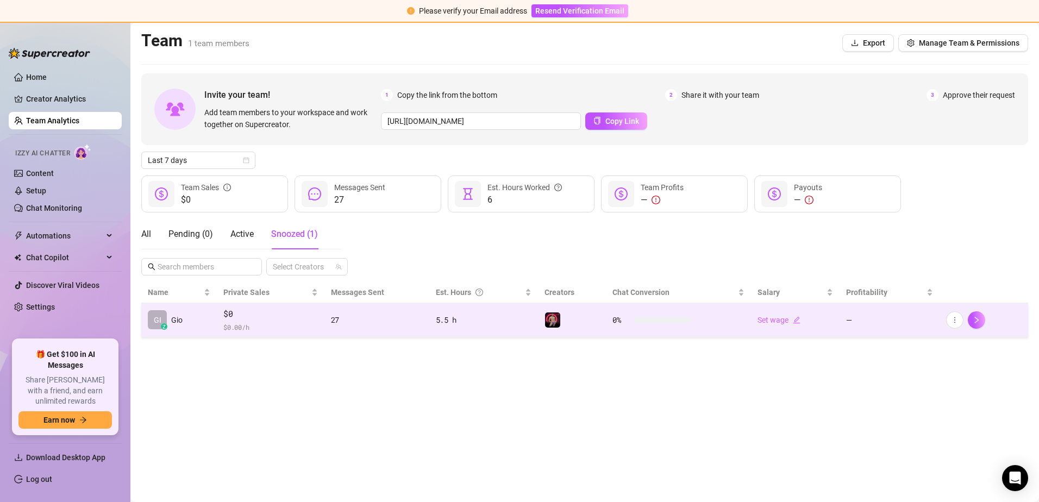
click at [786, 330] on td "Set wage" at bounding box center [795, 320] width 89 height 34
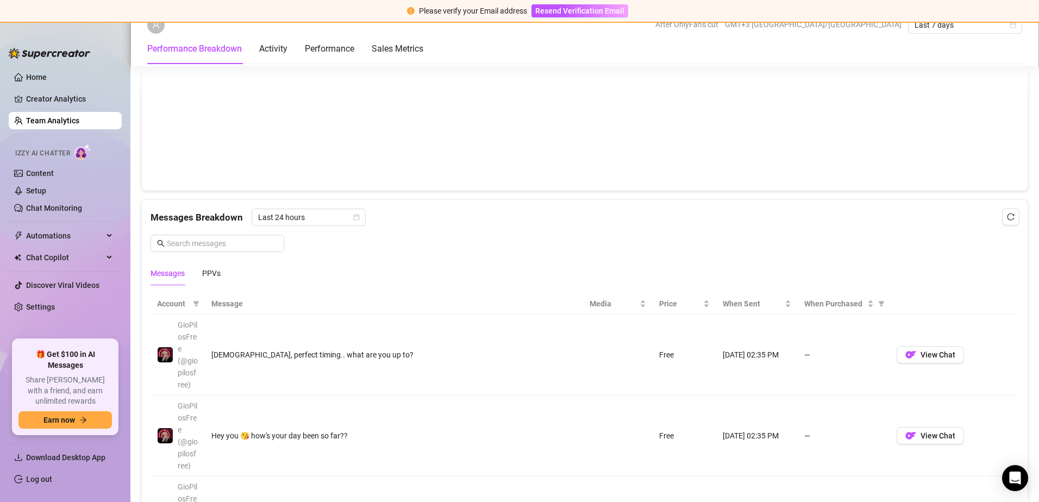
scroll to position [978, 0]
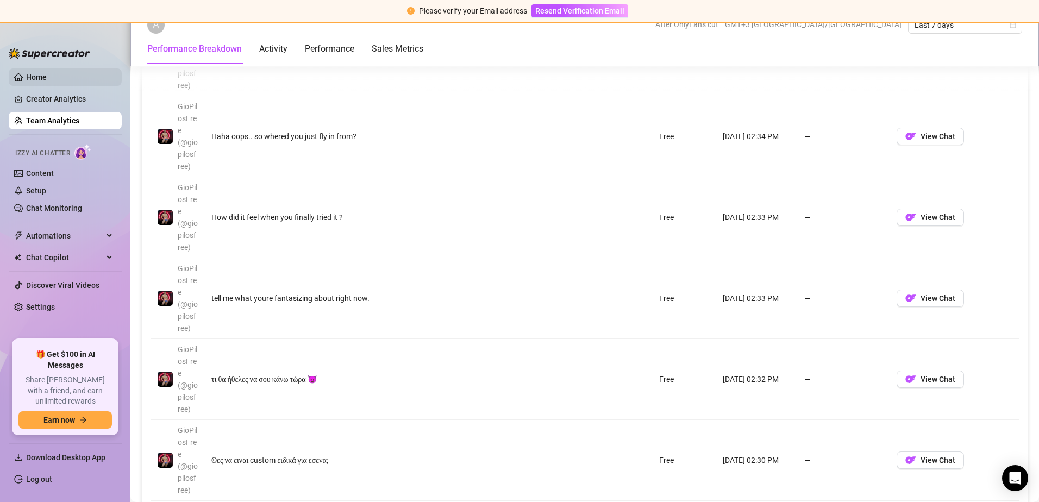
click at [47, 73] on link "Home" at bounding box center [36, 77] width 21 height 9
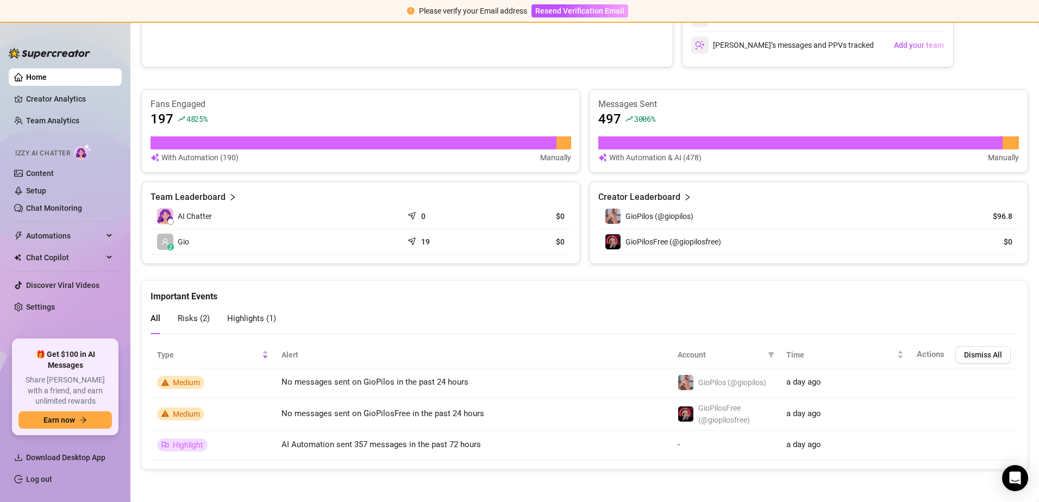
scroll to position [566, 0]
click at [15, 51] on img at bounding box center [50, 53] width 82 height 11
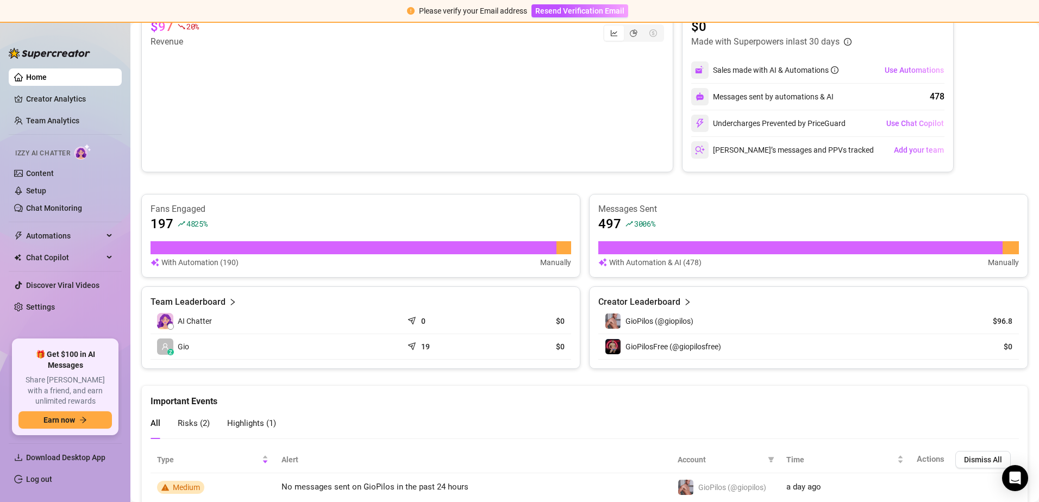
scroll to position [349, 0]
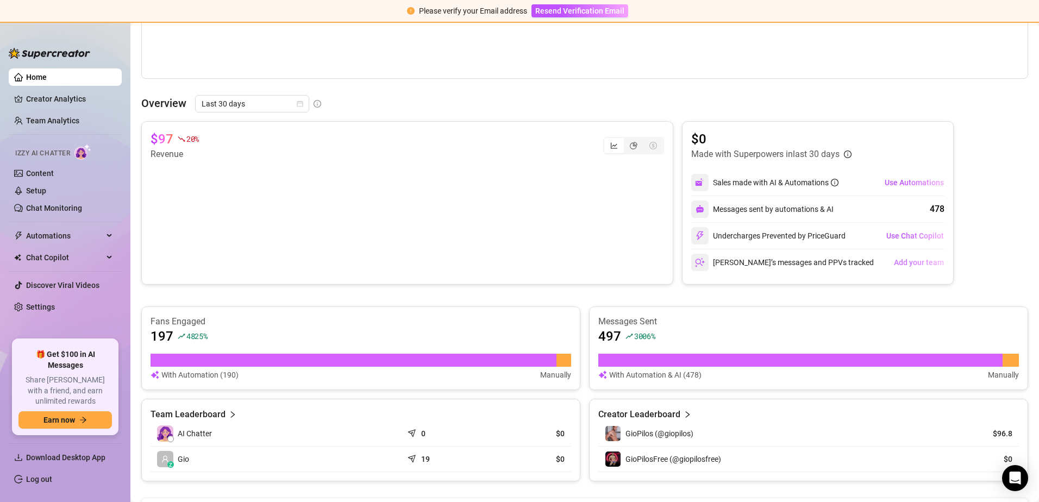
click at [918, 258] on span "Add your team" at bounding box center [919, 262] width 50 height 9
